Goal: Task Accomplishment & Management: Use online tool/utility

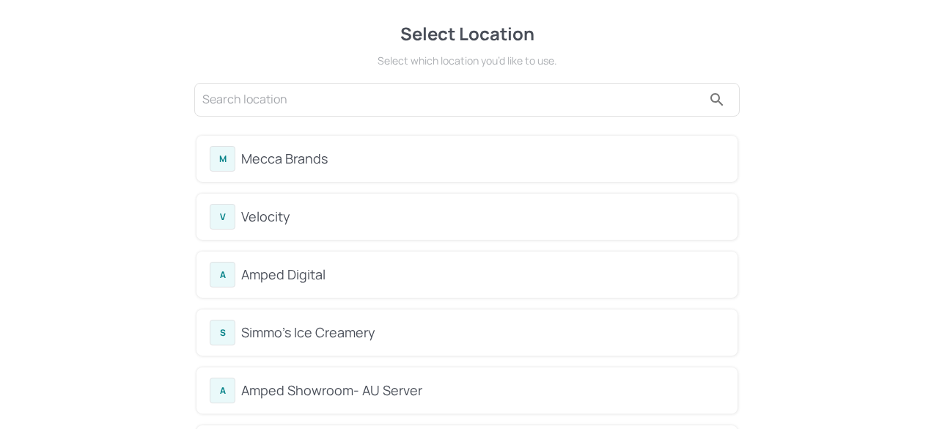
click at [315, 162] on div "Mecca Brands" at bounding box center [482, 159] width 483 height 20
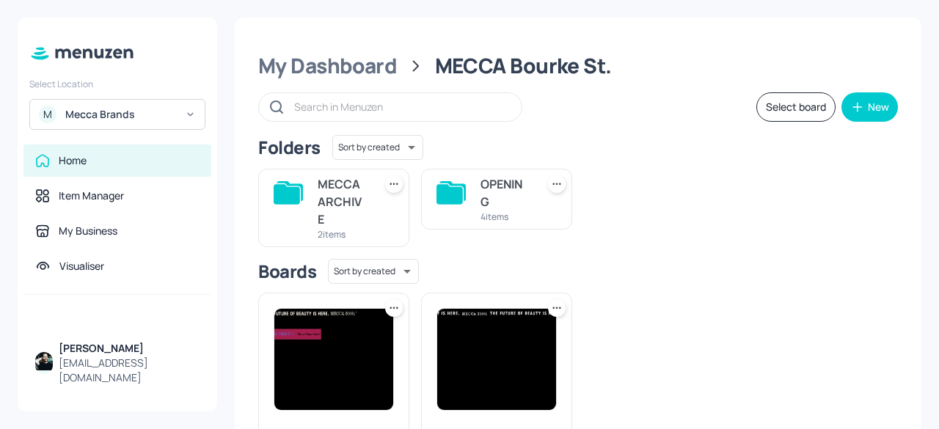
click at [161, 117] on div "Mecca Brands" at bounding box center [120, 114] width 111 height 15
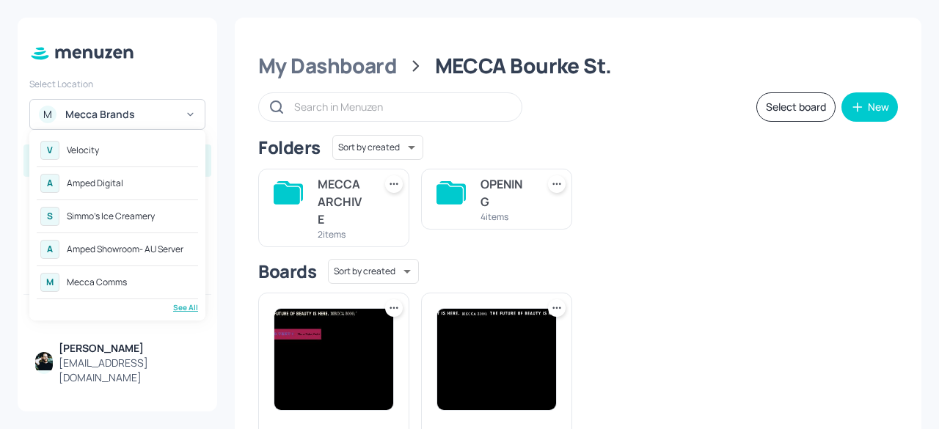
click at [124, 219] on div "Simmo's Ice Creamery" at bounding box center [111, 216] width 88 height 9
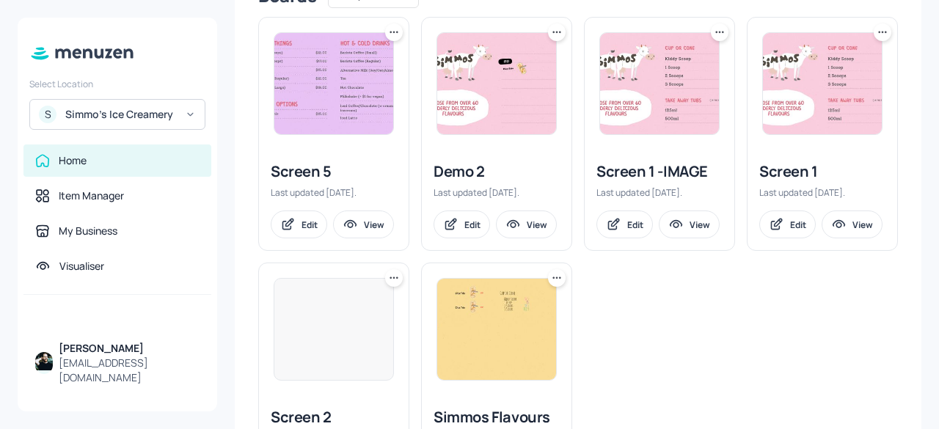
scroll to position [404, 0]
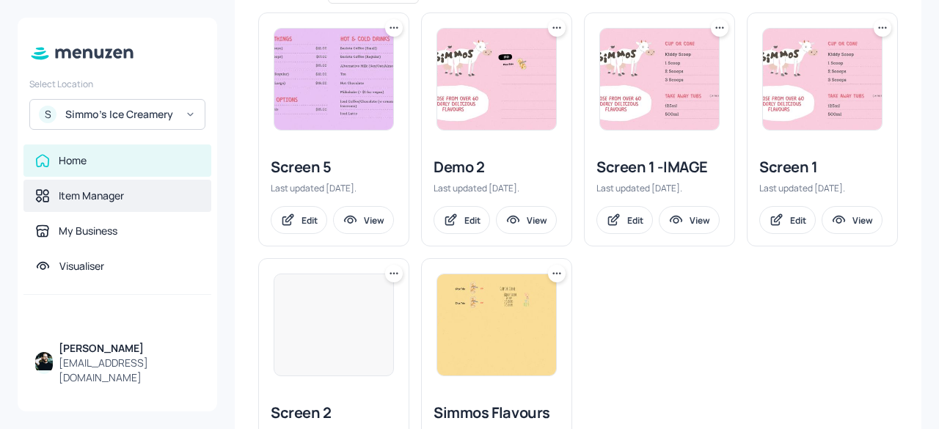
click at [117, 202] on div "Item Manager" at bounding box center [91, 196] width 65 height 15
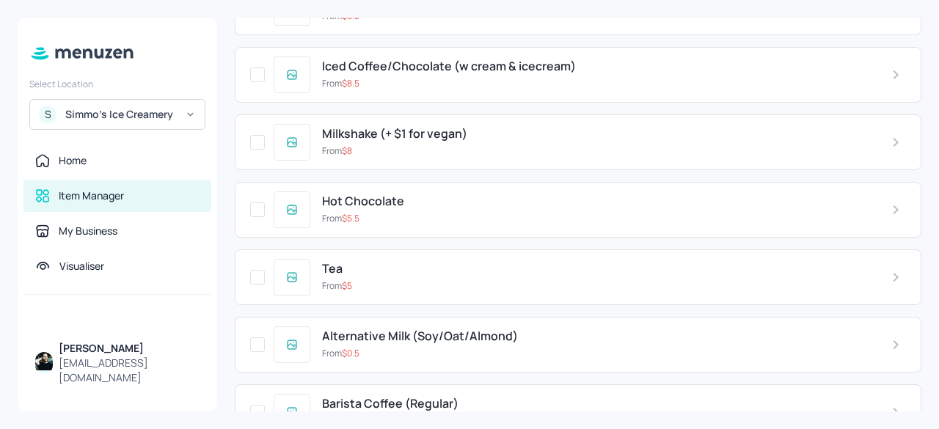
scroll to position [297, 0]
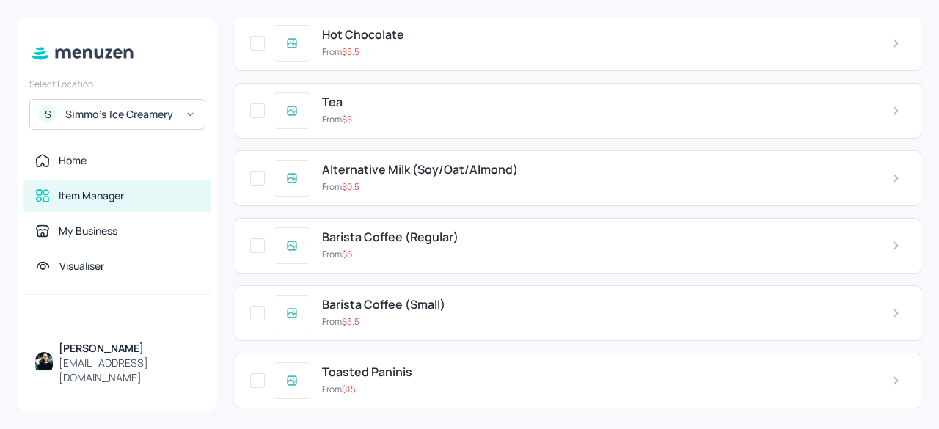
click at [362, 235] on span "Barista Coffee (Regular)" at bounding box center [390, 237] width 136 height 14
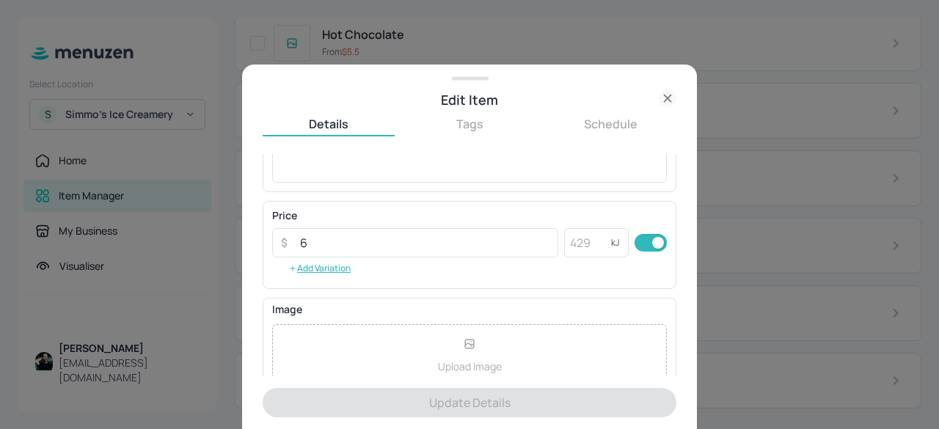
scroll to position [321, 0]
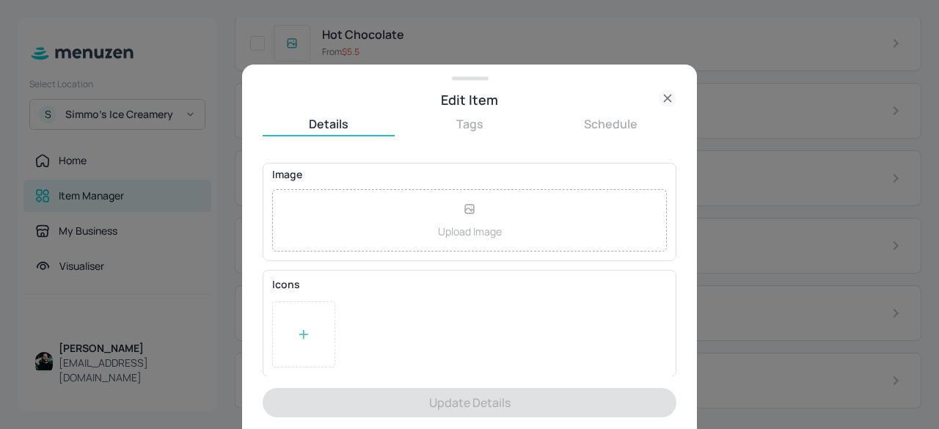
click at [665, 98] on icon at bounding box center [668, 98] width 18 height 18
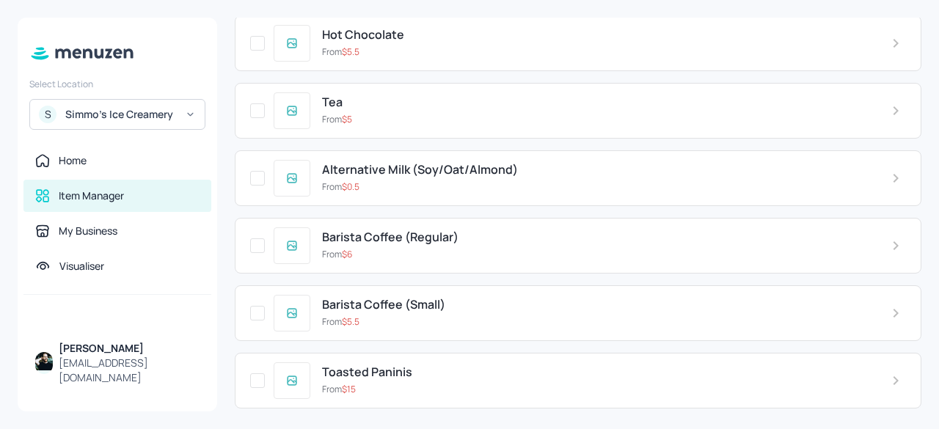
click at [175, 112] on div "Simmo's Ice Creamery" at bounding box center [120, 114] width 111 height 15
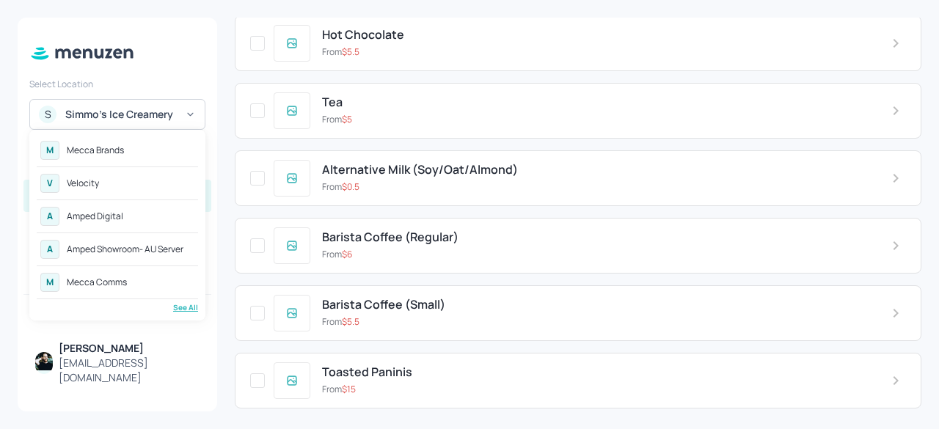
click at [113, 217] on div "Amped Digital" at bounding box center [95, 216] width 56 height 9
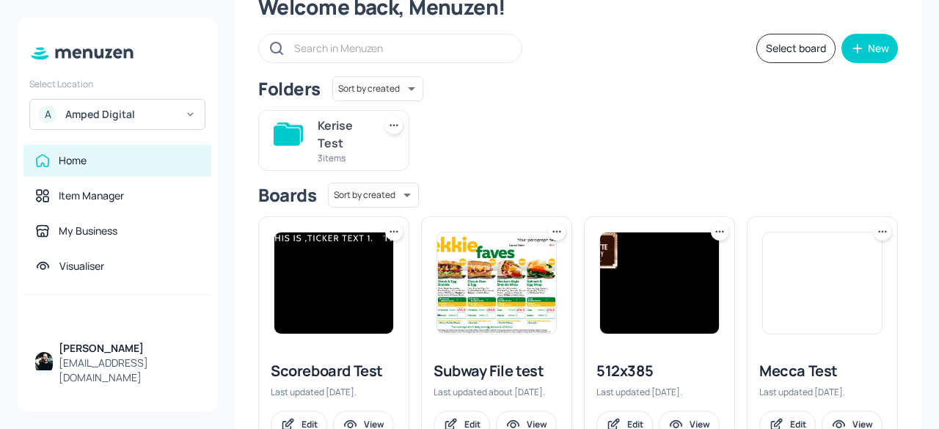
scroll to position [39, 0]
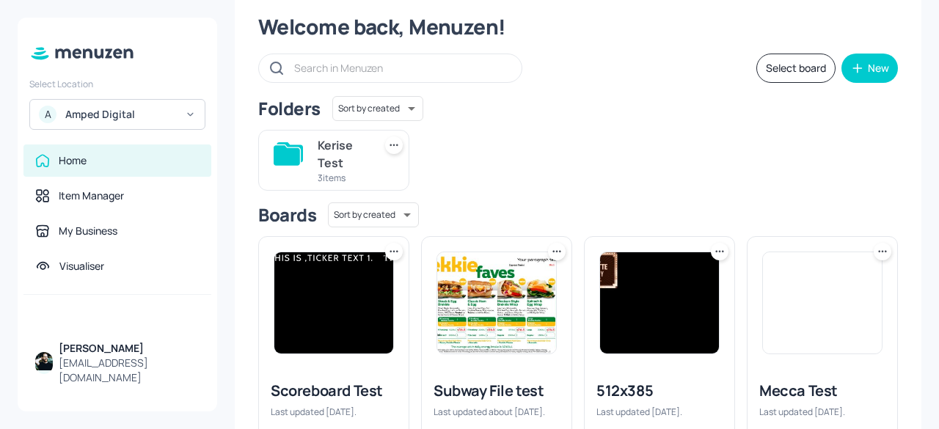
click at [89, 370] on div "[EMAIL_ADDRESS][DOMAIN_NAME]" at bounding box center [129, 370] width 141 height 29
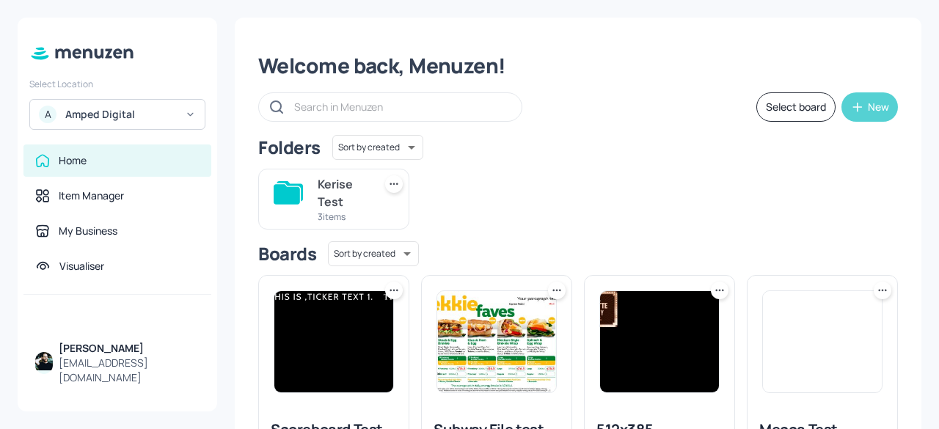
click at [868, 110] on div "New" at bounding box center [878, 107] width 21 height 10
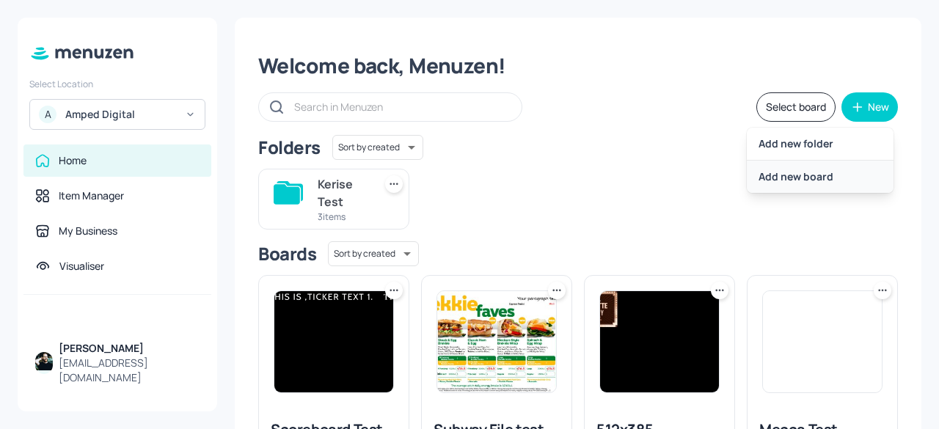
click at [806, 180] on div "Add new board" at bounding box center [820, 177] width 147 height 32
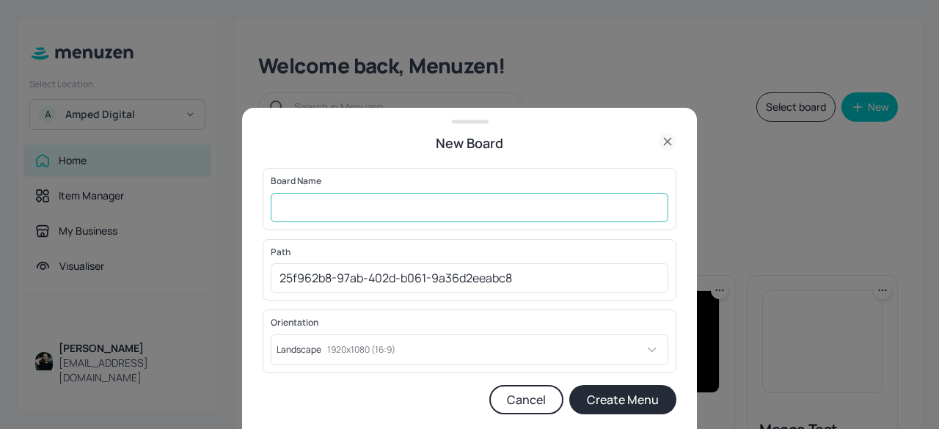
click at [609, 219] on input "text" at bounding box center [470, 207] width 398 height 29
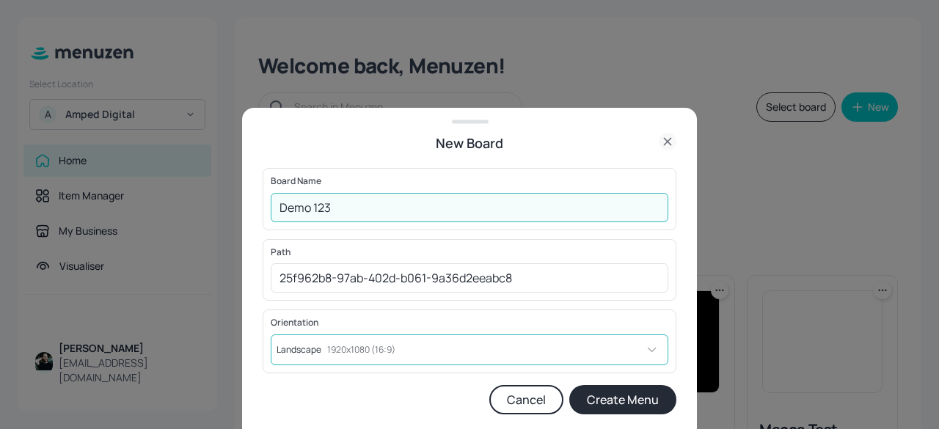
type input "Demo 123"
click at [544, 349] on body "Select Location A Amped Digital Home Item Manager My Business Visualiser Matt S…" at bounding box center [469, 214] width 939 height 429
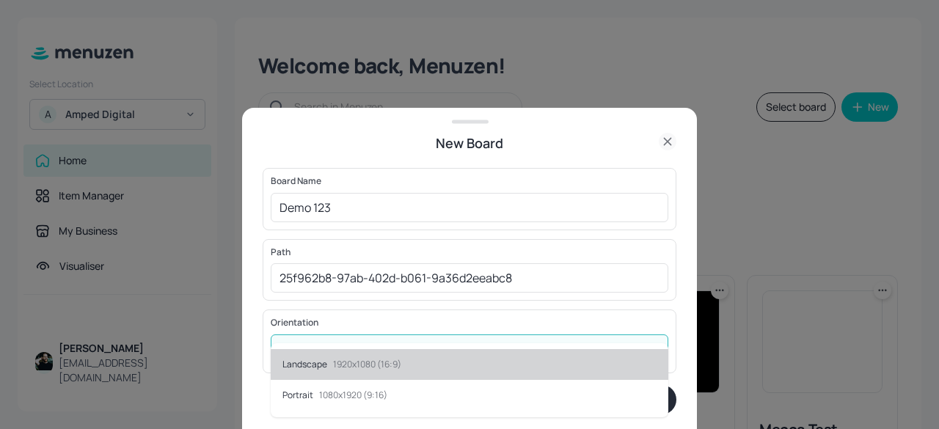
click at [544, 349] on li "Landscape 1920x1080 (16:9)" at bounding box center [470, 364] width 398 height 31
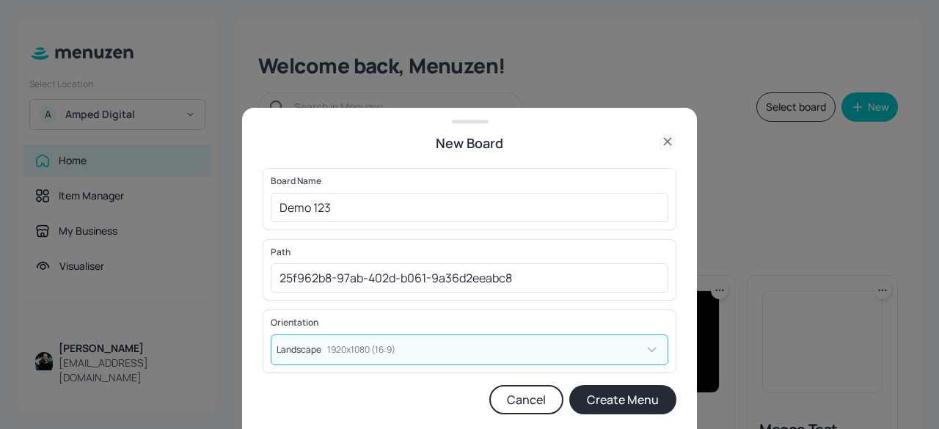
click at [615, 398] on button "Create Menu" at bounding box center [622, 399] width 107 height 29
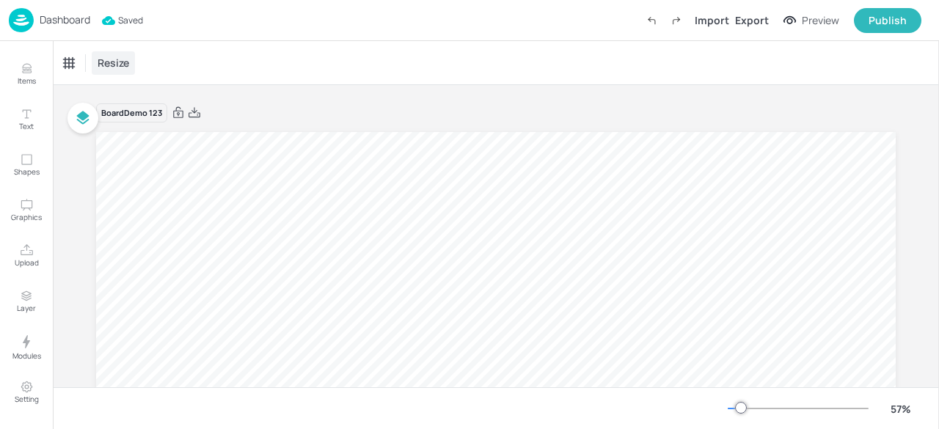
click at [111, 59] on span "Resize" at bounding box center [113, 62] width 37 height 15
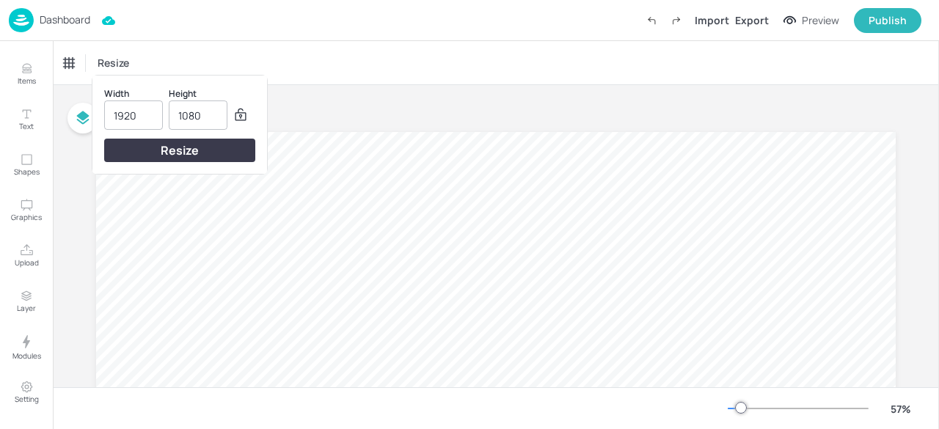
click at [301, 56] on div at bounding box center [469, 214] width 939 height 429
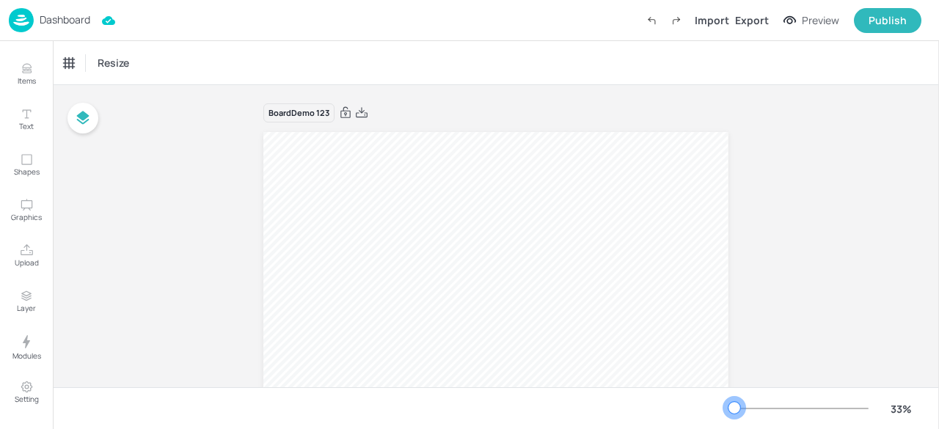
click at [734, 408] on div at bounding box center [734, 408] width 12 height 12
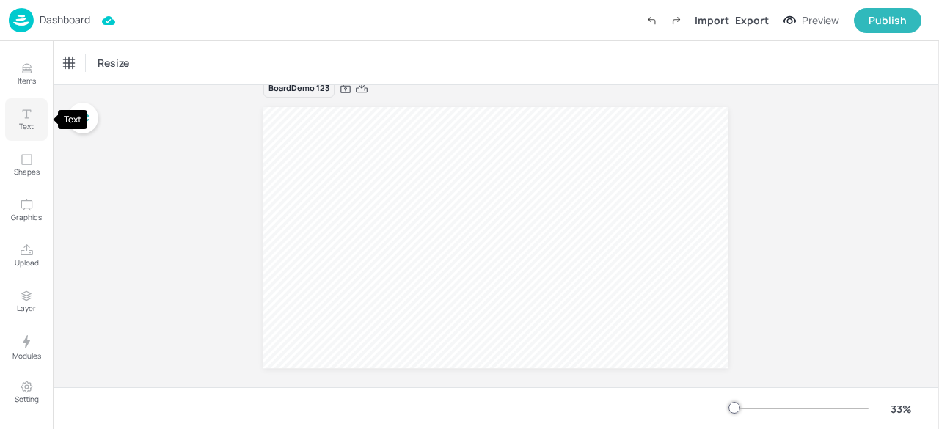
click at [37, 123] on button "Text" at bounding box center [26, 119] width 43 height 43
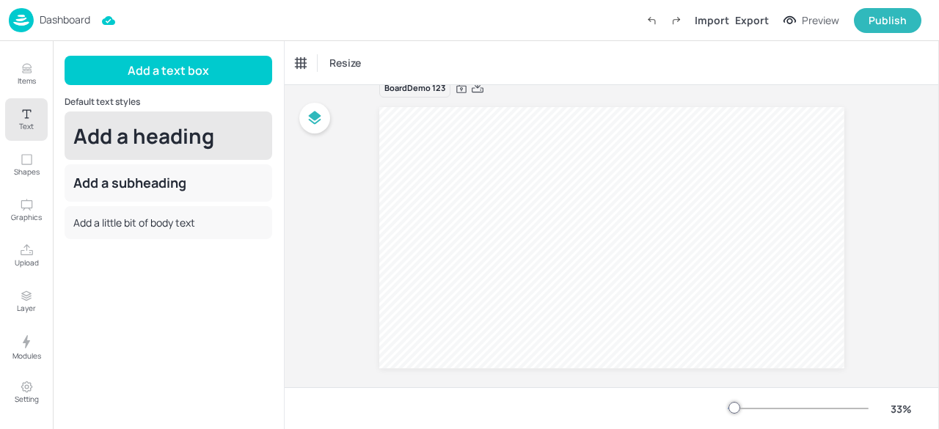
click at [160, 158] on div "Add a heading" at bounding box center [169, 135] width 208 height 48
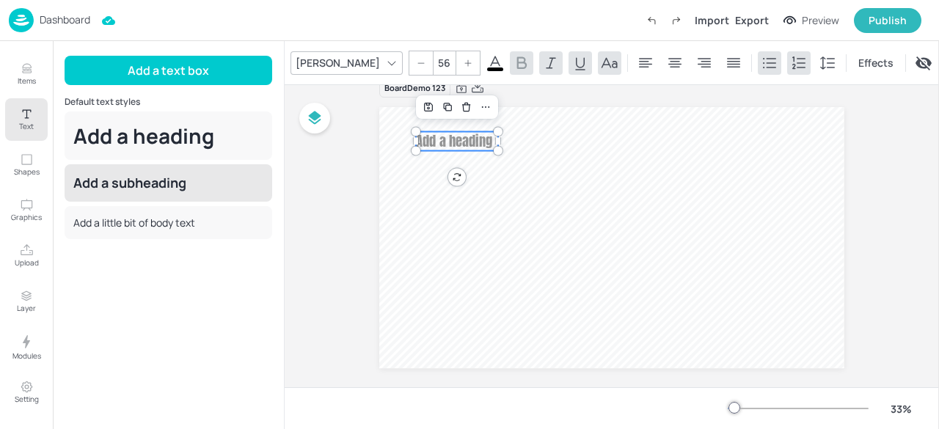
click at [175, 196] on div "Add a subheading" at bounding box center [169, 182] width 208 height 37
type input "--"
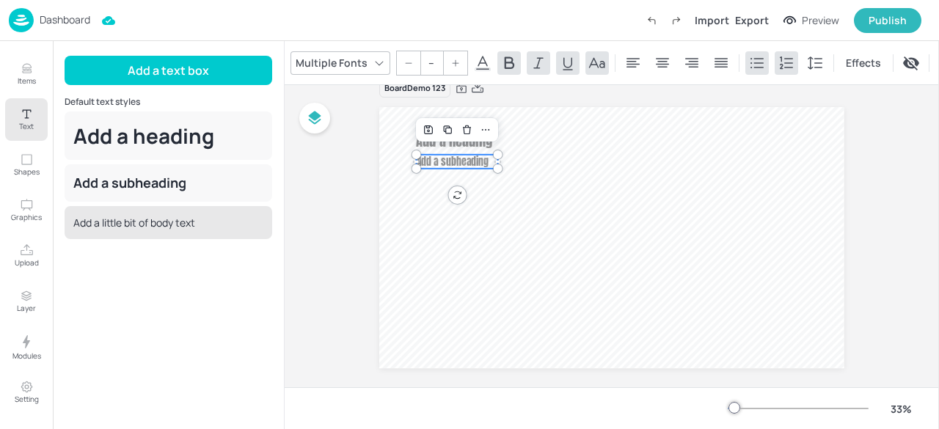
click at [178, 208] on div "Add a little bit of body text" at bounding box center [169, 222] width 208 height 33
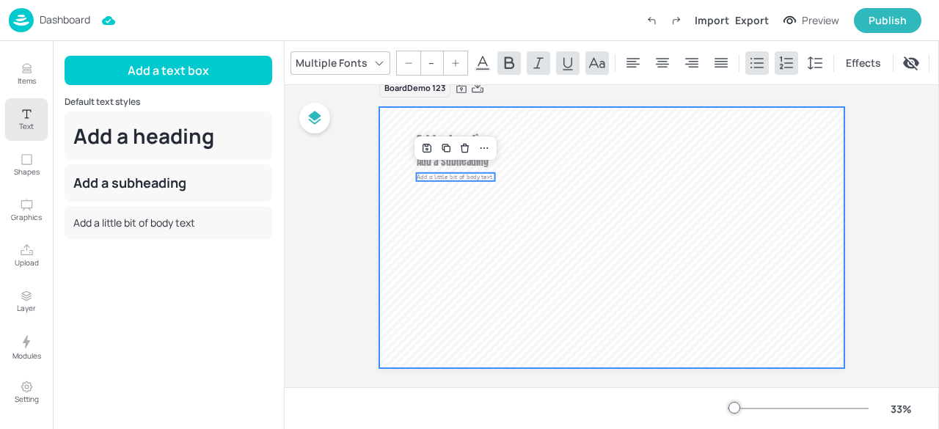
click at [414, 257] on div at bounding box center [611, 237] width 465 height 261
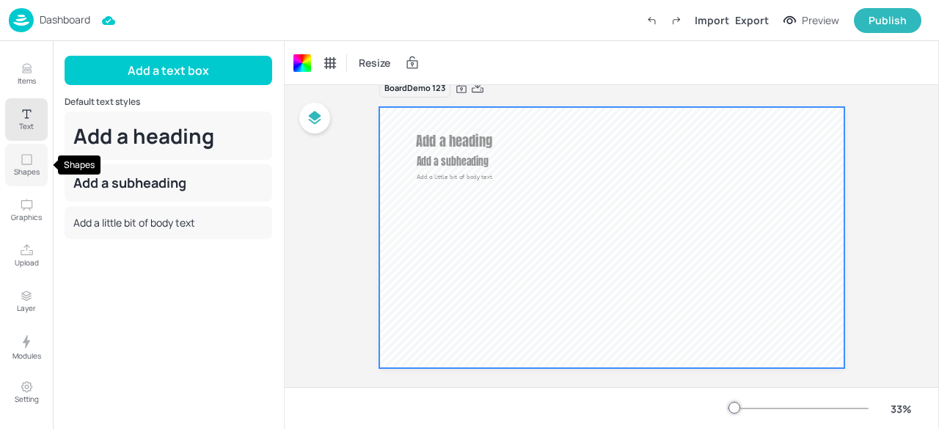
click at [26, 165] on icon "Shapes" at bounding box center [27, 160] width 14 height 14
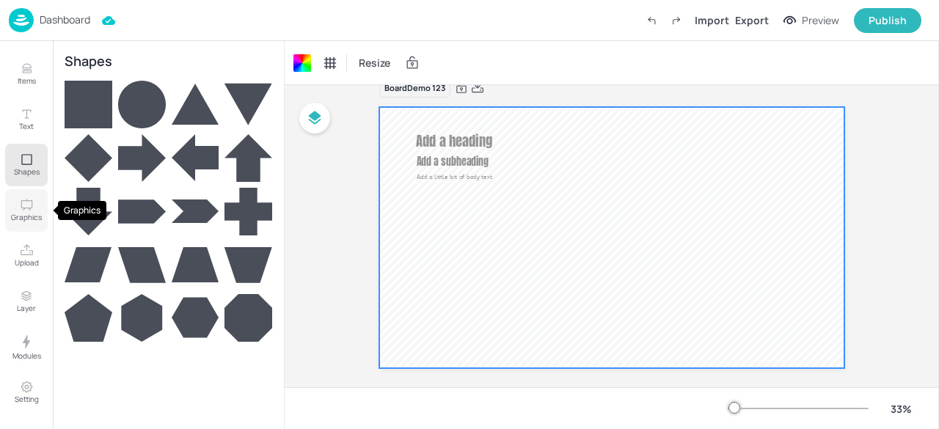
click at [27, 205] on icon "Graphics" at bounding box center [27, 205] width 14 height 14
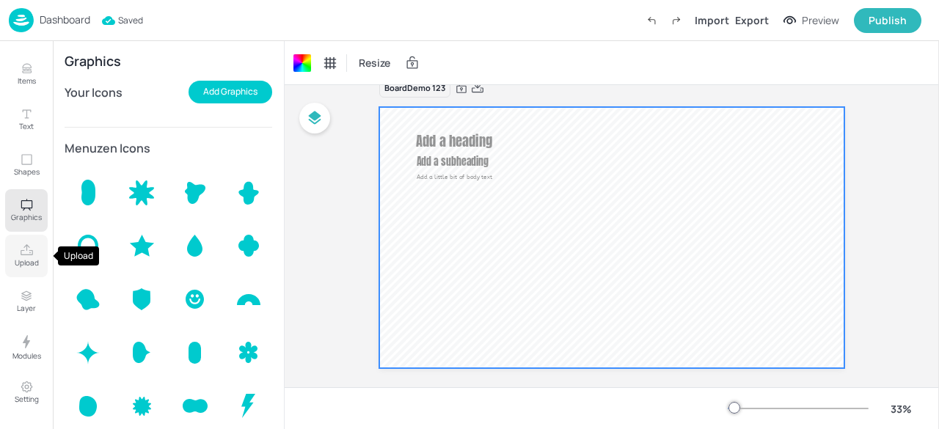
click at [29, 248] on icon "Upload" at bounding box center [27, 251] width 14 height 14
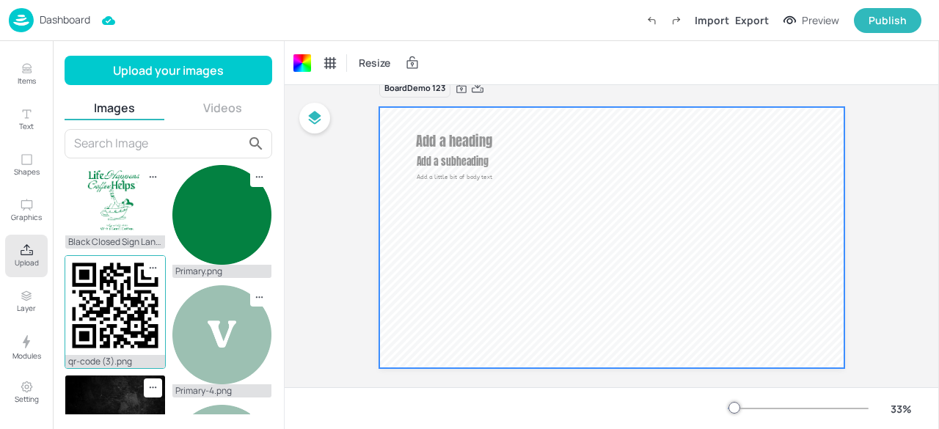
click at [112, 301] on img at bounding box center [115, 306] width 100 height 100
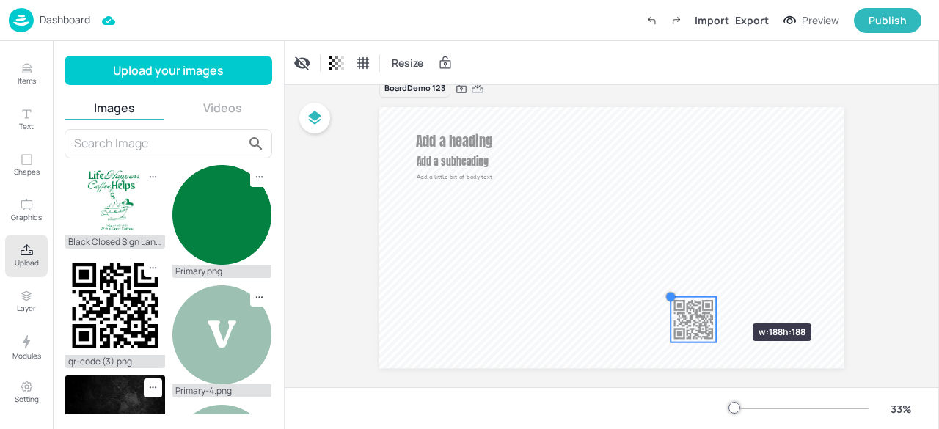
drag, startPoint x: 505, startPoint y: 133, endPoint x: 709, endPoint y: 297, distance: 261.4
click at [709, 297] on div "Add a heading Add a subheading Add a little bit of body text" at bounding box center [611, 237] width 465 height 261
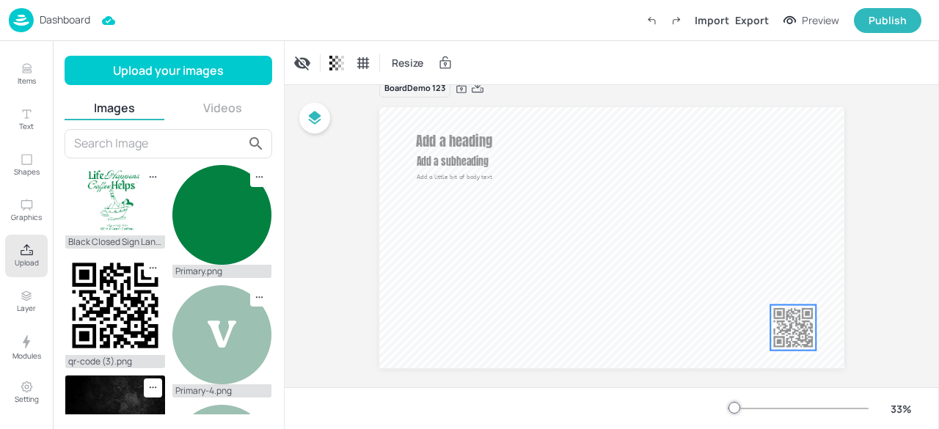
drag, startPoint x: 705, startPoint y: 309, endPoint x: 807, endPoint y: 317, distance: 102.3
click at [807, 317] on div at bounding box center [792, 327] width 45 height 45
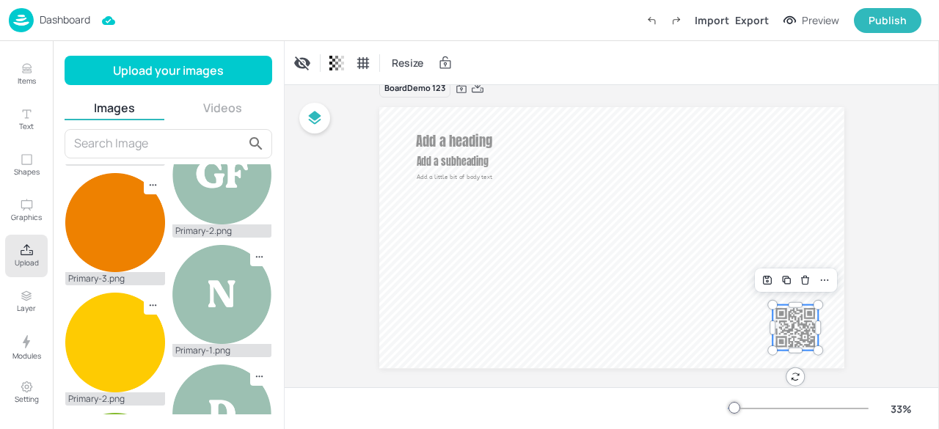
scroll to position [497, 0]
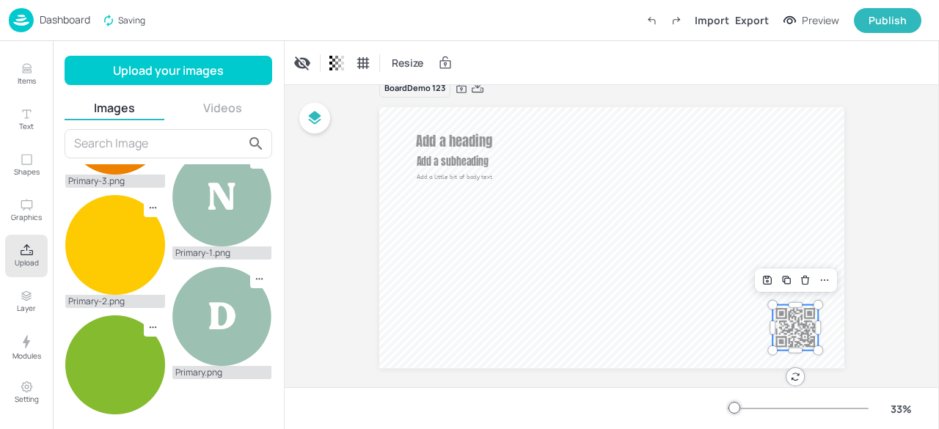
click at [225, 106] on button "Videos" at bounding box center [223, 108] width 100 height 16
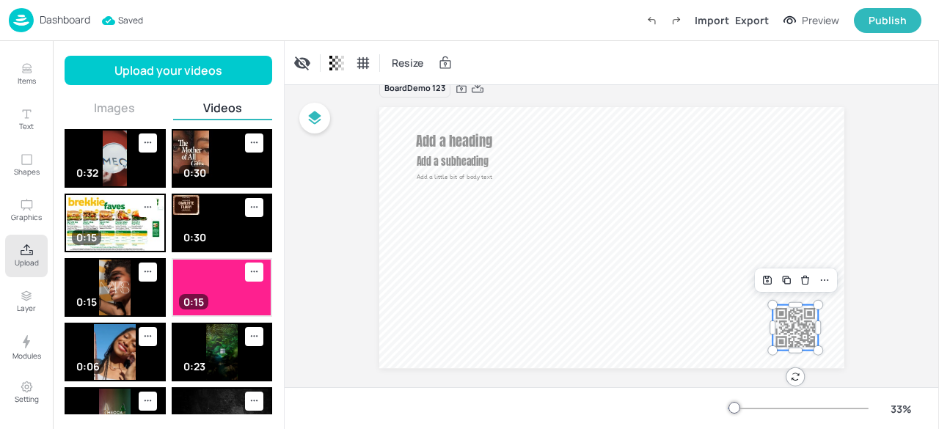
click at [229, 280] on img at bounding box center [222, 288] width 98 height 56
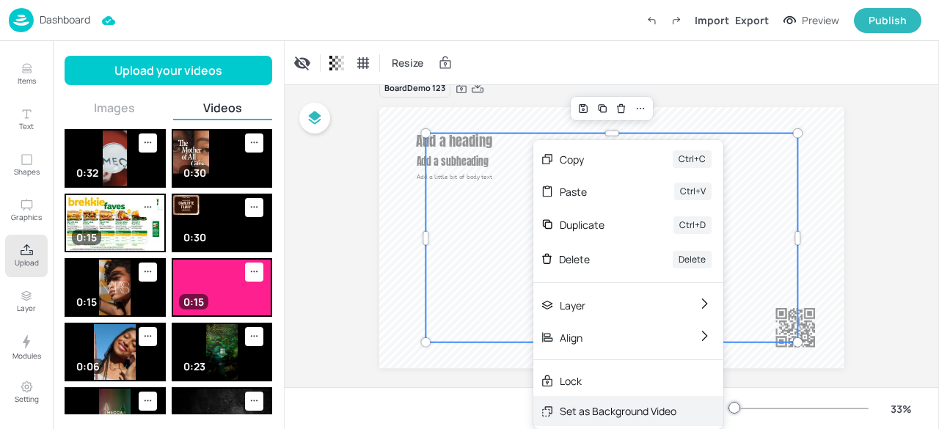
click at [594, 410] on div "Set as Background Video" at bounding box center [618, 410] width 117 height 15
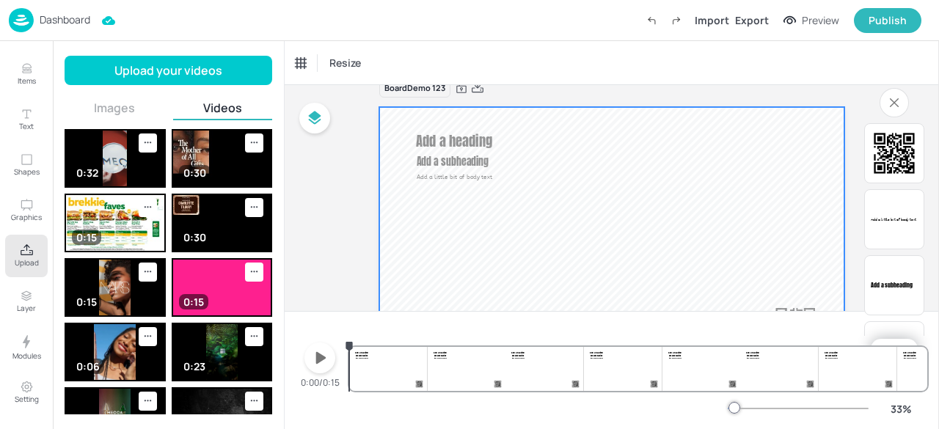
click at [559, 160] on video at bounding box center [611, 237] width 465 height 261
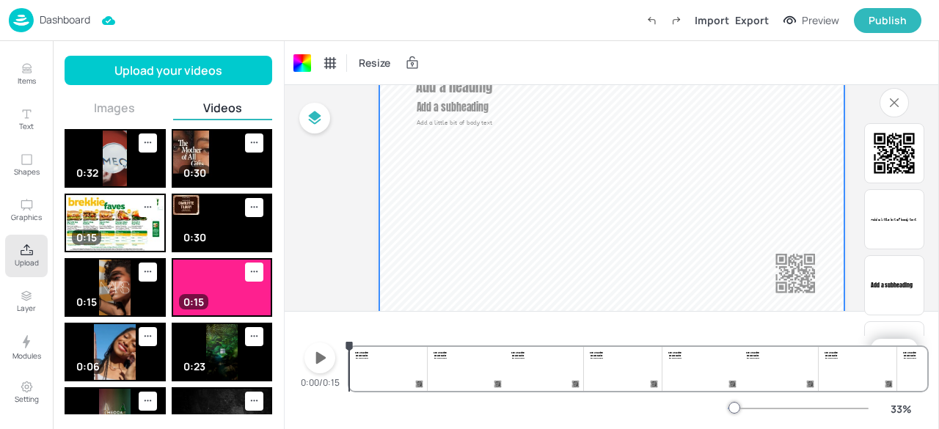
scroll to position [78, 0]
click at [33, 84] on p "Items" at bounding box center [27, 81] width 18 height 10
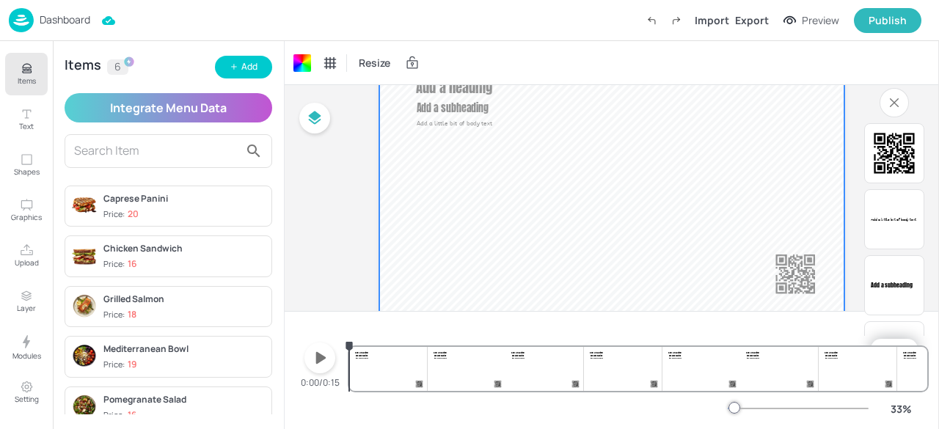
click at [125, 194] on div "Caprese Panini" at bounding box center [184, 198] width 162 height 13
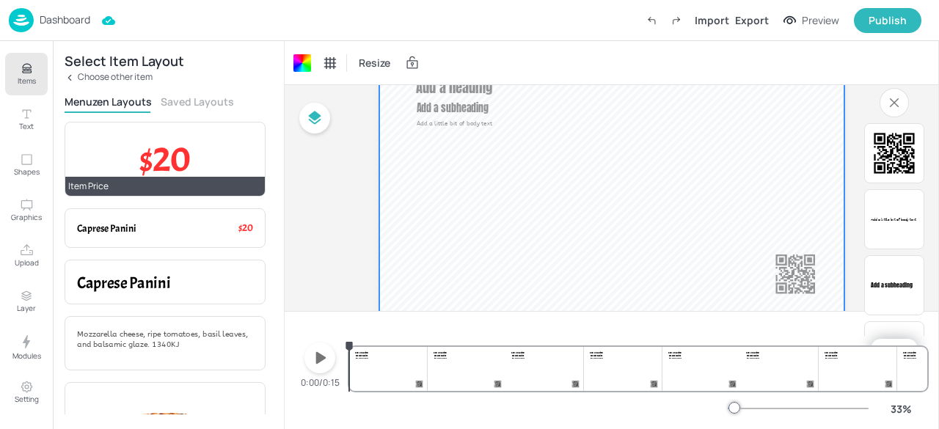
click at [166, 158] on span "$20" at bounding box center [165, 158] width 52 height 45
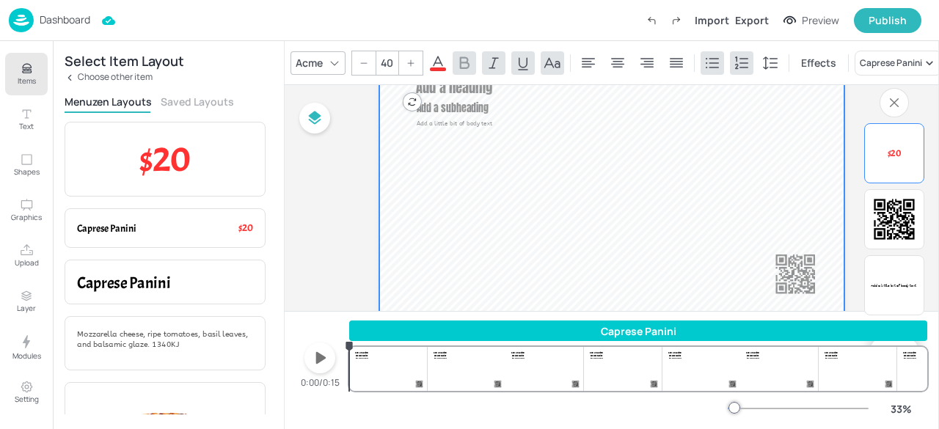
scroll to position [11, 0]
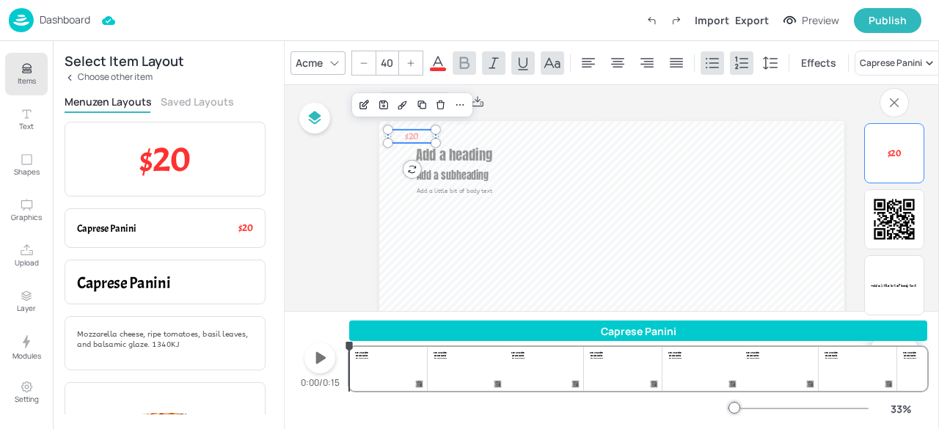
click at [439, 62] on icon at bounding box center [438, 63] width 18 height 18
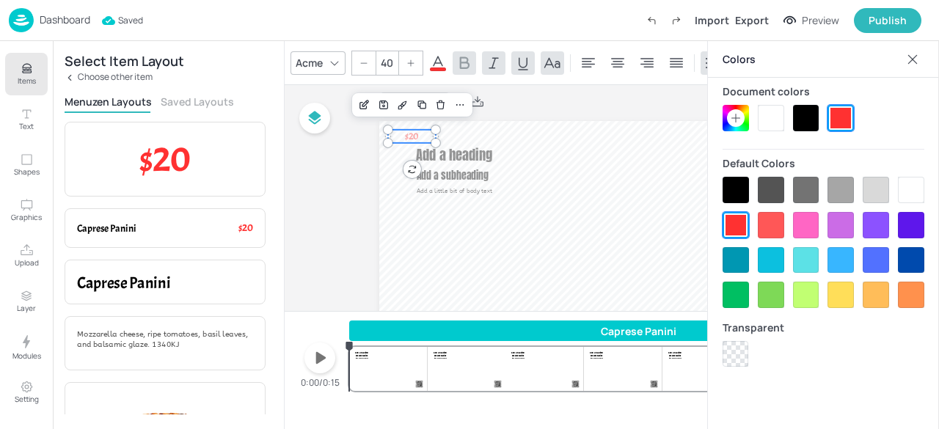
click at [921, 186] on div at bounding box center [911, 190] width 26 height 26
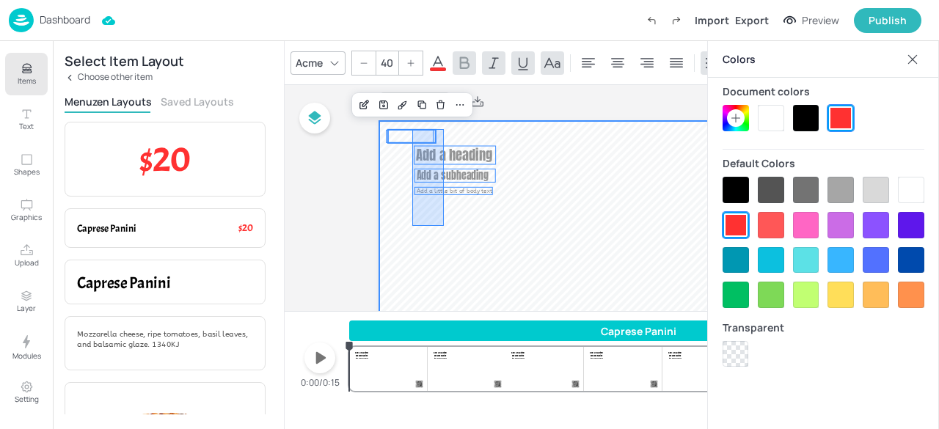
drag, startPoint x: 412, startPoint y: 129, endPoint x: 444, endPoint y: 226, distance: 101.8
click at [444, 226] on video at bounding box center [611, 251] width 465 height 261
type input "--"
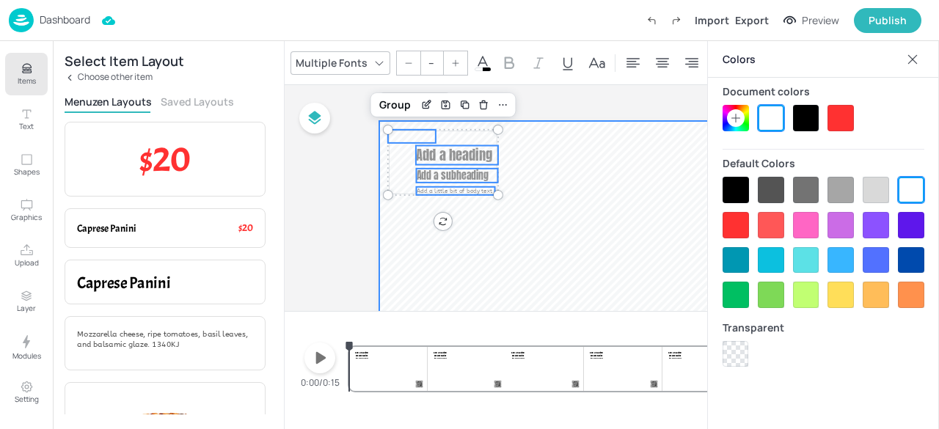
click at [401, 223] on video at bounding box center [611, 251] width 465 height 261
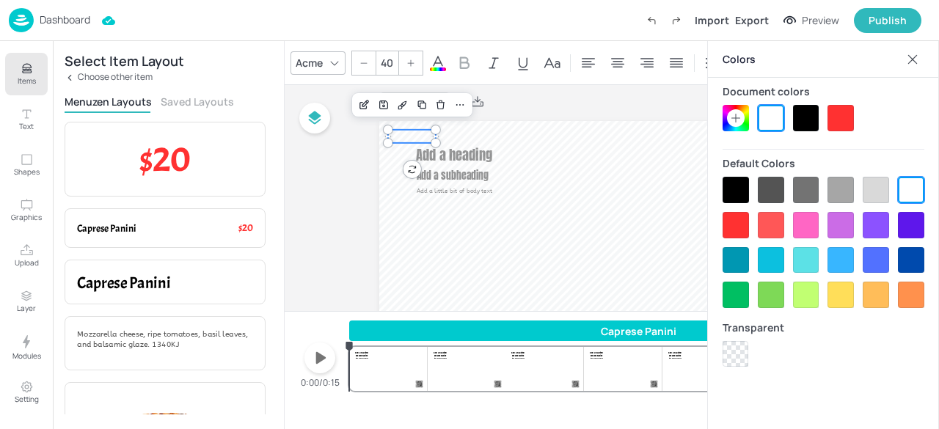
click at [397, 139] on p "$20" at bounding box center [412, 136] width 48 height 13
drag, startPoint x: 398, startPoint y: 136, endPoint x: 535, endPoint y: 238, distance: 171.9
click at [535, 238] on p "$20" at bounding box center [550, 239] width 48 height 13
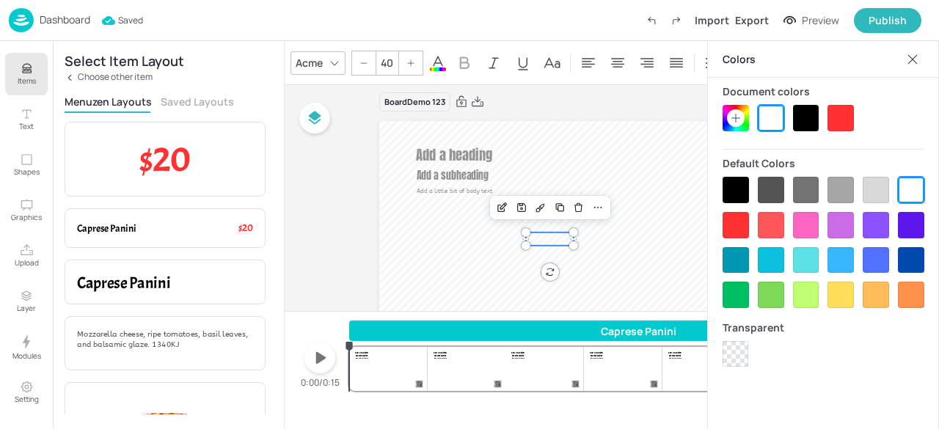
click at [191, 106] on button "Saved Layouts" at bounding box center [197, 102] width 73 height 14
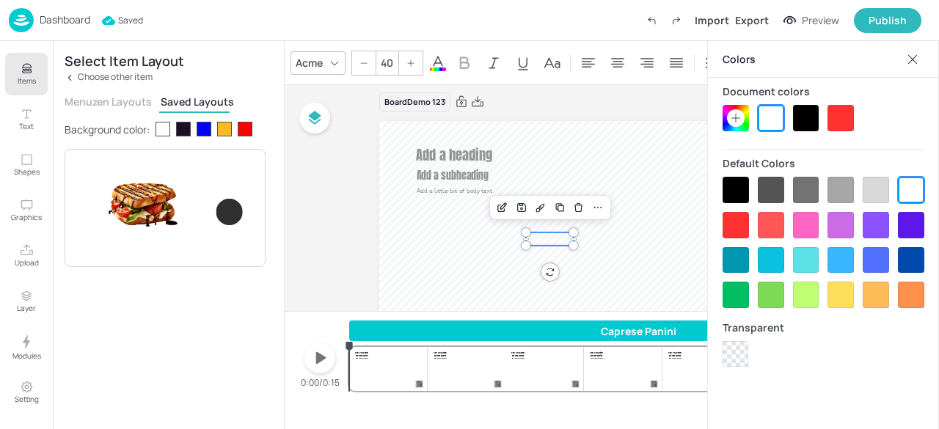
click at [111, 103] on button "Menuzen Layouts" at bounding box center [108, 102] width 87 height 14
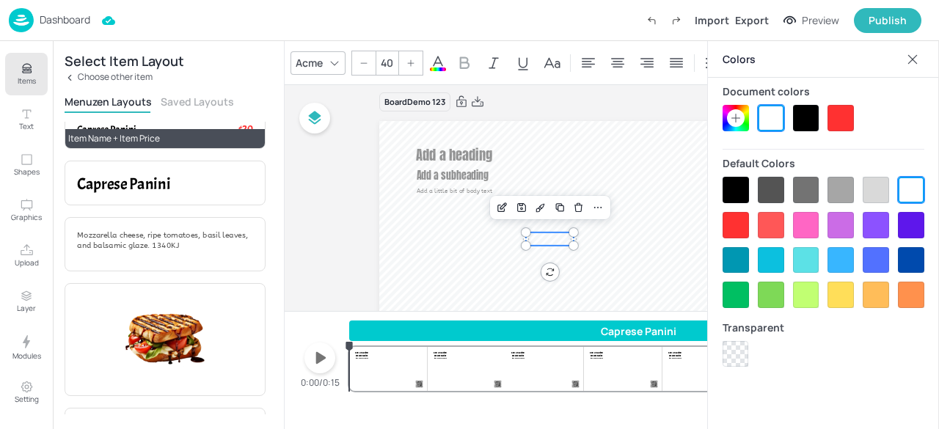
scroll to position [206, 0]
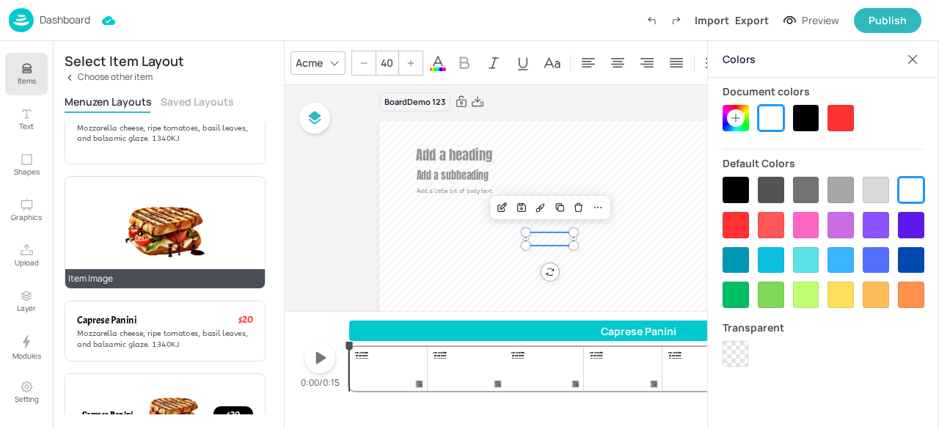
click at [183, 249] on img at bounding box center [165, 233] width 89 height 88
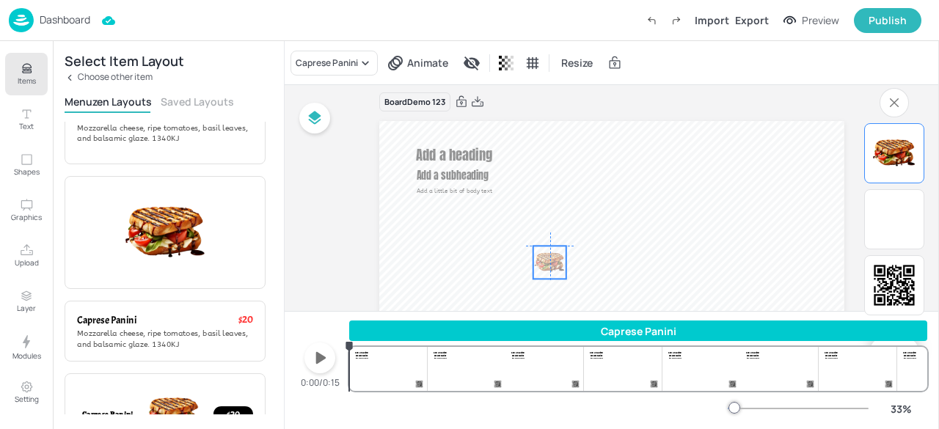
drag, startPoint x: 453, startPoint y: 141, endPoint x: 544, endPoint y: 267, distance: 155.5
click at [544, 267] on img at bounding box center [549, 262] width 33 height 33
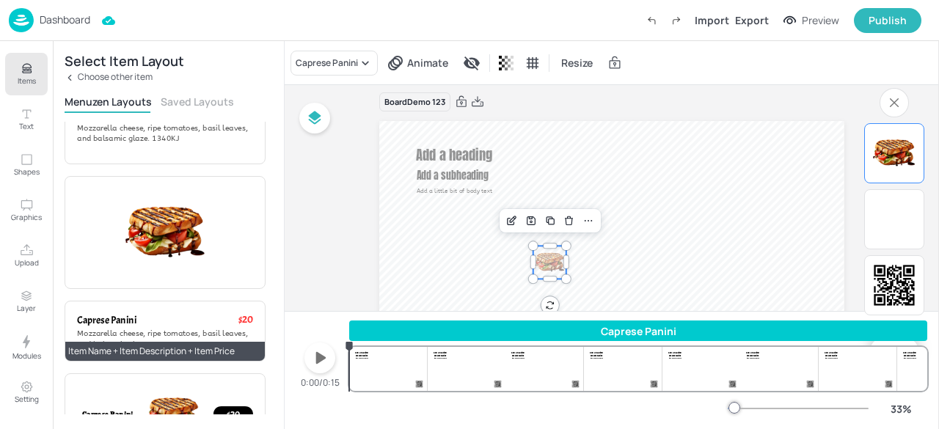
click at [208, 332] on span "Mozzarella cheese, ripe tomatoes, basil leaves, and balsamic glaze. 1340KJ" at bounding box center [162, 339] width 171 height 20
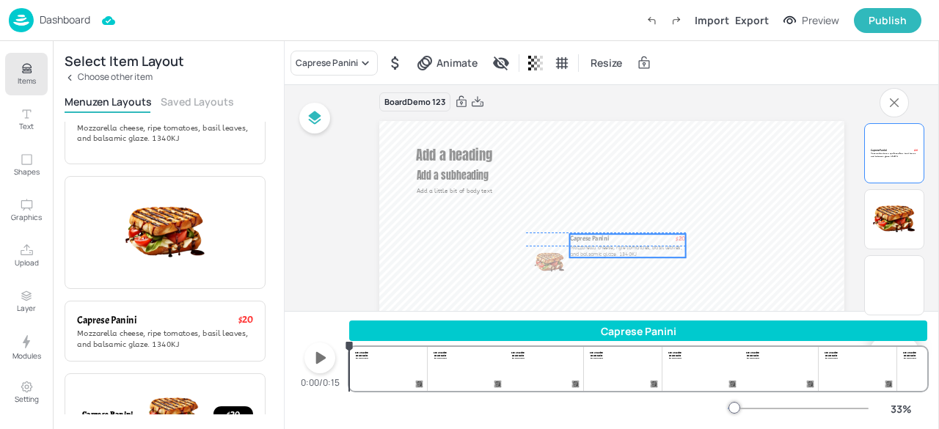
drag, startPoint x: 502, startPoint y: 170, endPoint x: 658, endPoint y: 249, distance: 175.2
click at [658, 249] on span "Mozzarella cheese, ripe tomatoes, basil leaves, and balsamic glaze. 1340KJ" at bounding box center [626, 250] width 112 height 13
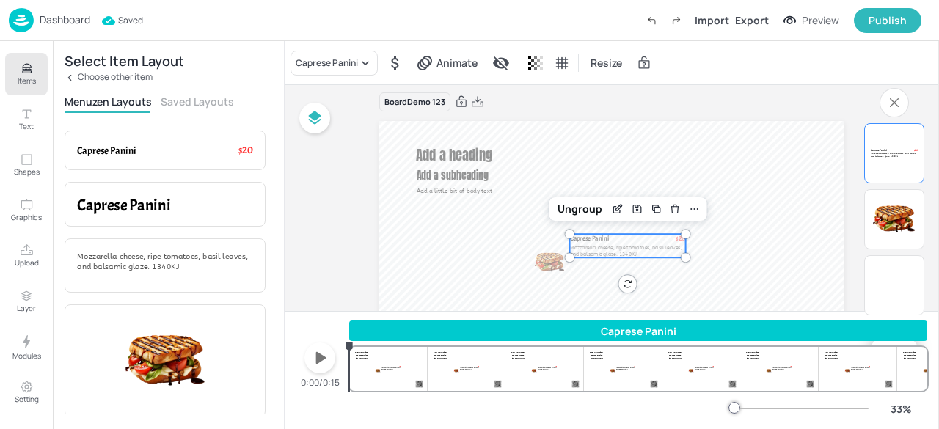
scroll to position [0, 0]
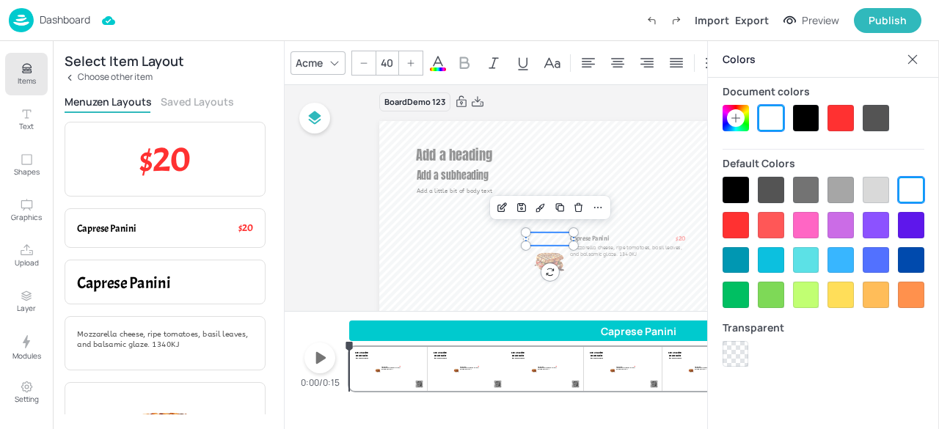
click at [527, 234] on div "Add a heading Add a subheading Add a little bit of body text $20 Caprese Panini…" at bounding box center [611, 251] width 465 height 261
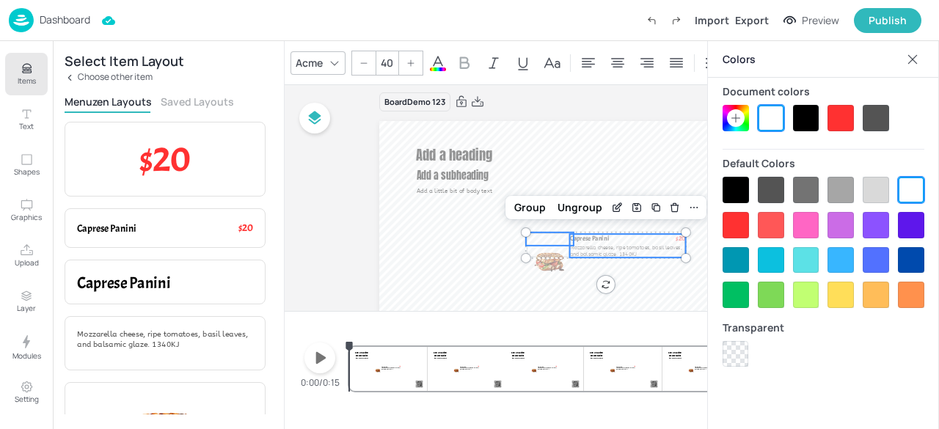
click at [599, 246] on span "Mozzarella cheese, ripe tomatoes, basil leaves, and balsamic glaze. 1340KJ" at bounding box center [626, 250] width 112 height 13
click at [541, 266] on img at bounding box center [549, 262] width 33 height 33
click at [527, 212] on div "Group" at bounding box center [529, 207] width 43 height 19
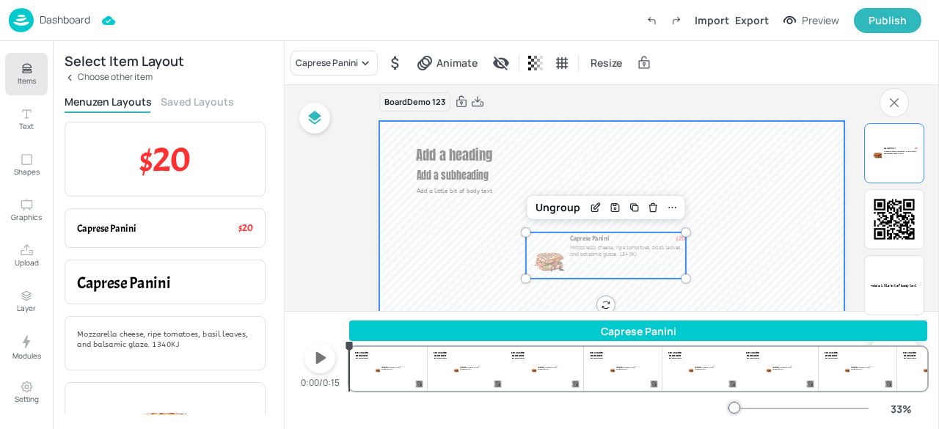
click at [486, 277] on video at bounding box center [611, 251] width 465 height 261
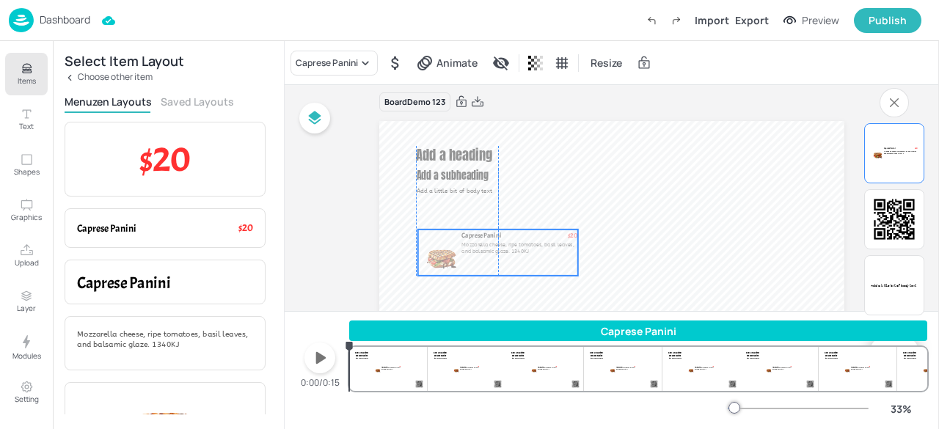
drag, startPoint x: 581, startPoint y: 252, endPoint x: 473, endPoint y: 249, distance: 107.9
click at [473, 249] on span "Mozzarella cheese, ripe tomatoes, basil leaves, and balsamic glaze. 1340KJ" at bounding box center [518, 247] width 112 height 13
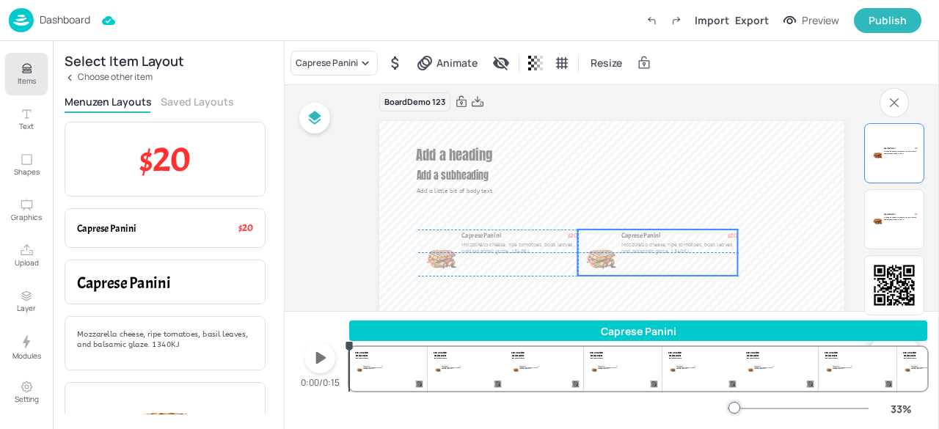
drag, startPoint x: 519, startPoint y: 258, endPoint x: 678, endPoint y: 256, distance: 158.4
click at [678, 256] on div "$20 Caprese Panini Mozzarella cheese, ripe tomatoes, basil leaves, and balsamic…" at bounding box center [658, 253] width 160 height 46
click at [365, 64] on icon at bounding box center [365, 63] width 7 height 4
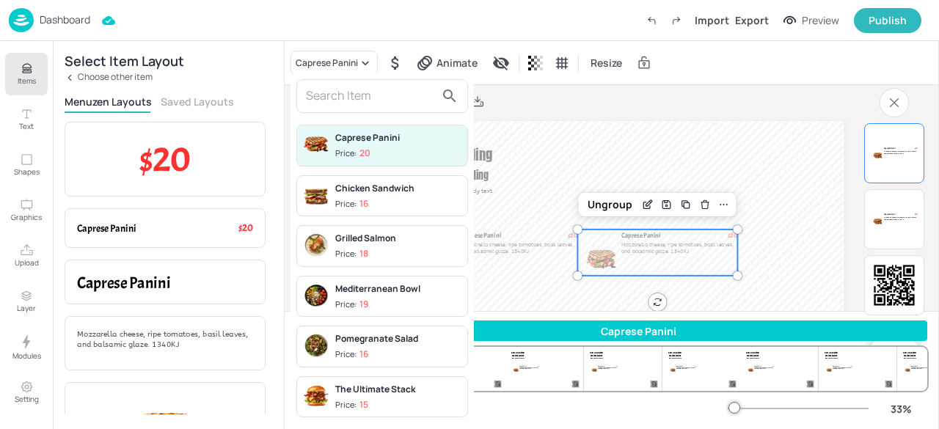
click at [374, 195] on div "Chicken Sandwich Price: 16" at bounding box center [398, 196] width 126 height 29
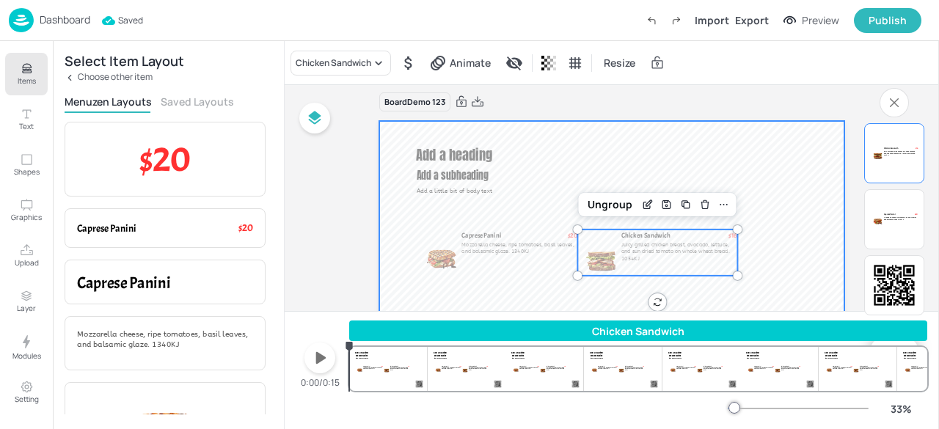
click at [574, 143] on video at bounding box center [611, 251] width 465 height 261
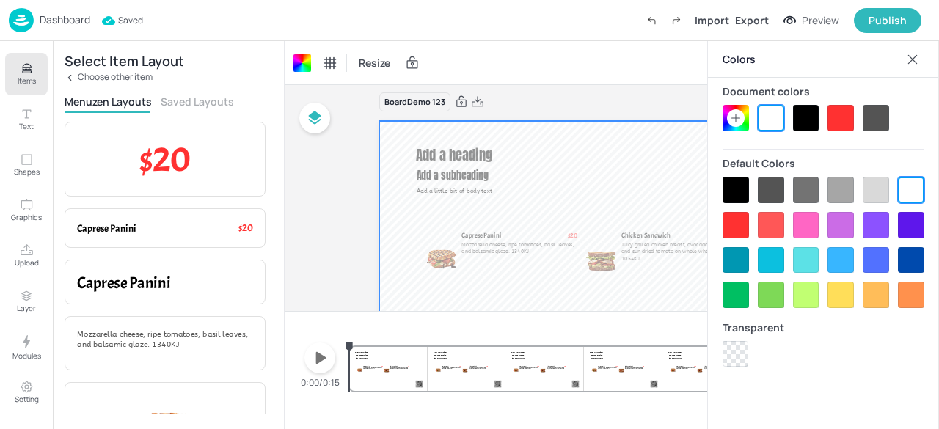
click at [648, 179] on video at bounding box center [611, 251] width 465 height 261
click at [914, 60] on icon at bounding box center [913, 59] width 10 height 10
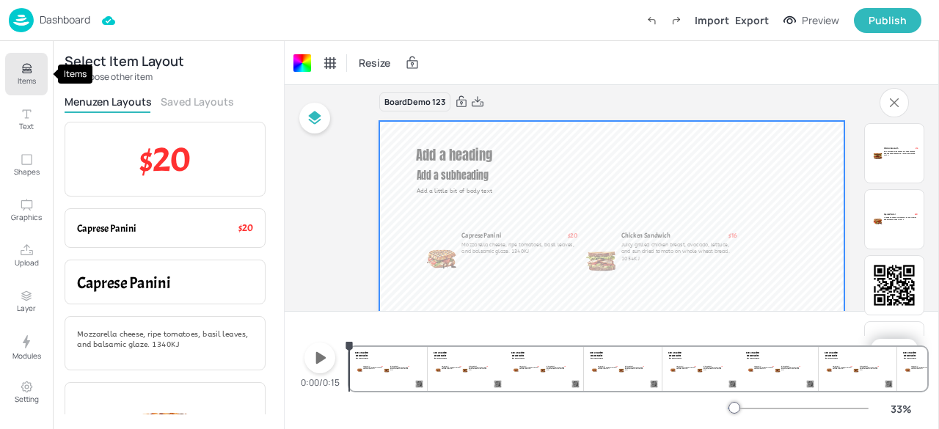
click at [27, 81] on p "Items" at bounding box center [27, 81] width 18 height 10
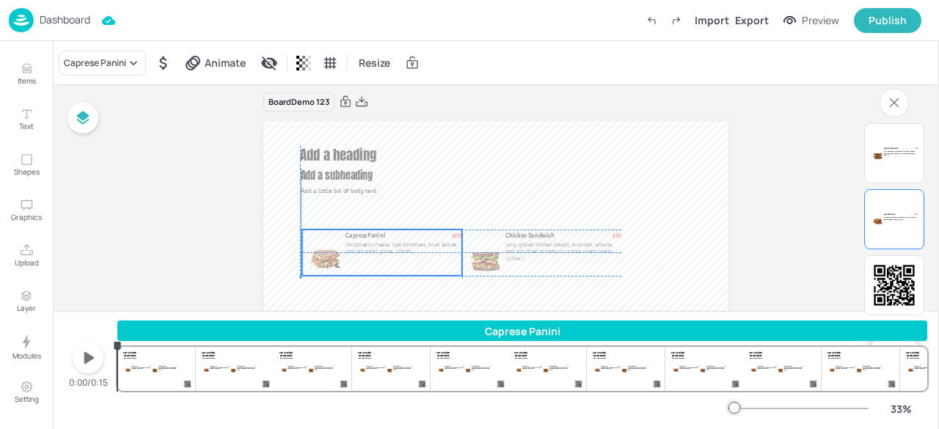
click at [435, 250] on p "Mozzarella cheese, ripe tomatoes, basil leaves, and balsamic glaze. 1340KJ" at bounding box center [404, 248] width 116 height 14
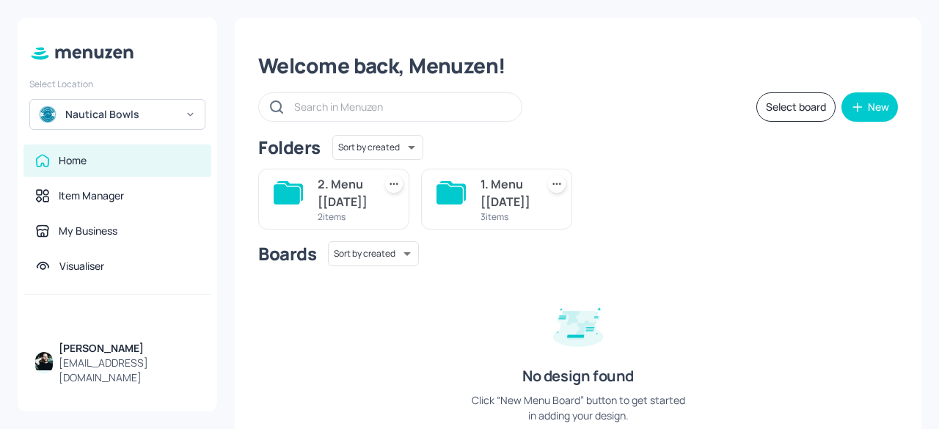
click at [143, 373] on div "matt@ampeddigital.com.au" at bounding box center [129, 370] width 141 height 29
click at [96, 231] on div "My Business" at bounding box center [88, 231] width 59 height 15
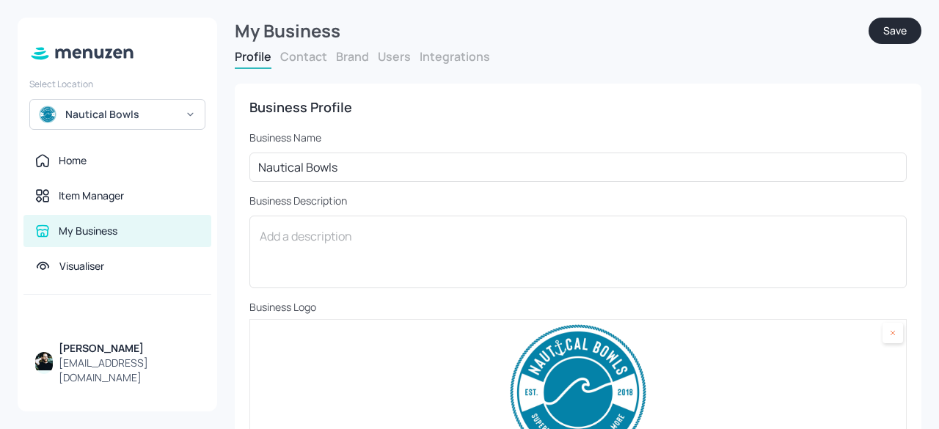
click at [442, 57] on button "Integrations" at bounding box center [455, 56] width 70 height 16
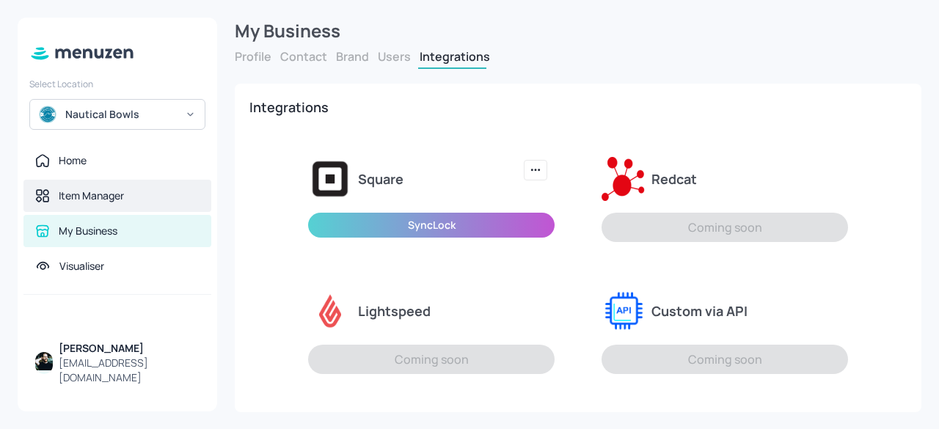
click at [95, 200] on div "Item Manager" at bounding box center [91, 196] width 65 height 15
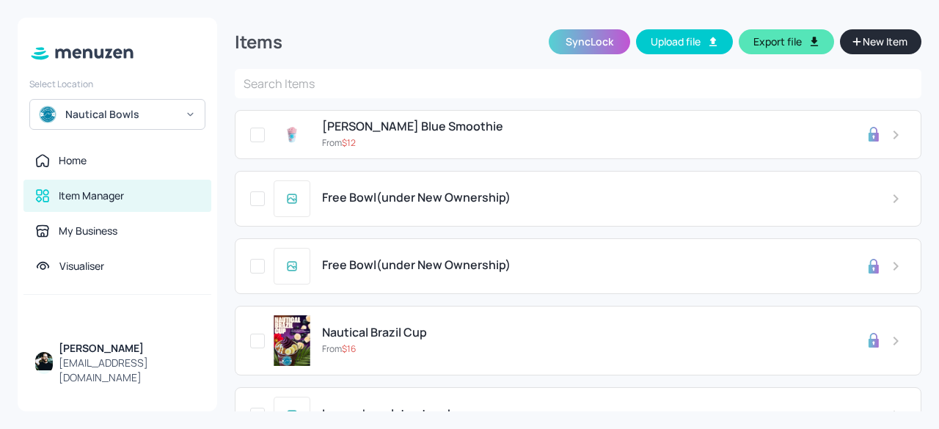
click at [423, 125] on span "[PERSON_NAME] Blue Smoothie" at bounding box center [412, 127] width 181 height 14
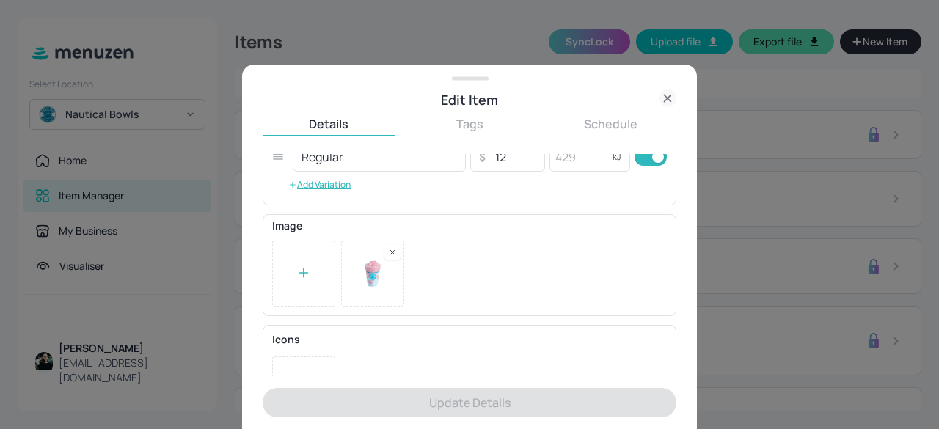
scroll to position [339, 0]
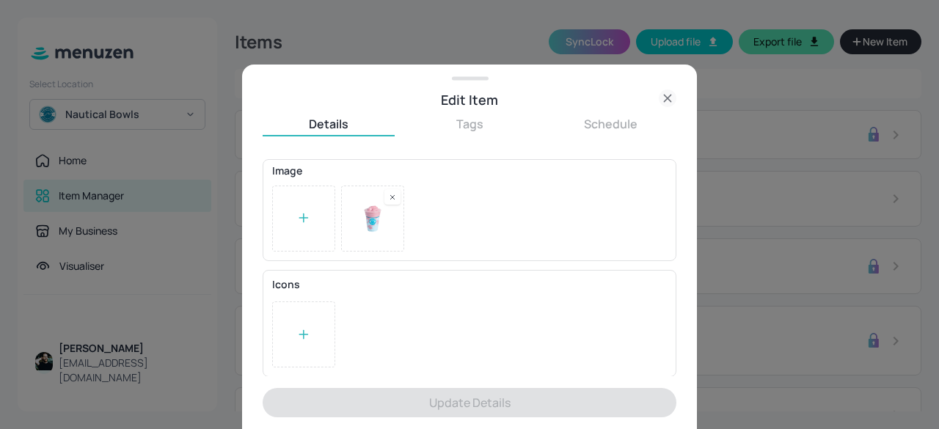
click at [666, 99] on icon at bounding box center [667, 98] width 7 height 7
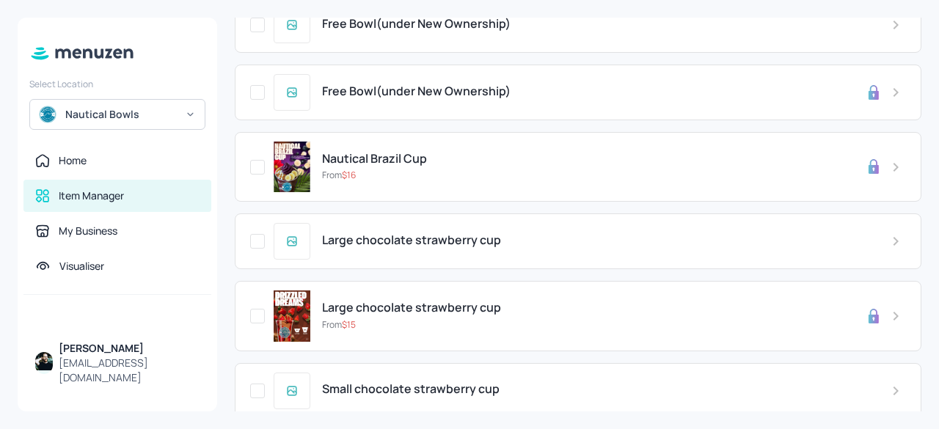
scroll to position [0, 0]
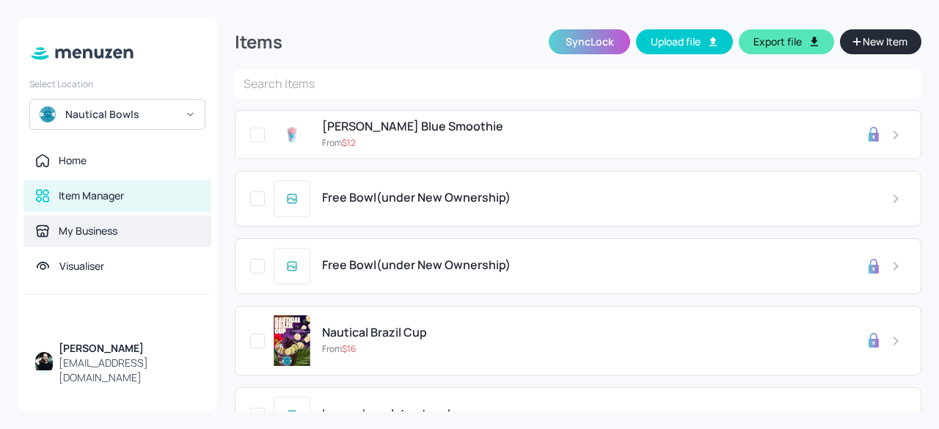
click at [83, 224] on div "My Business" at bounding box center [88, 231] width 59 height 15
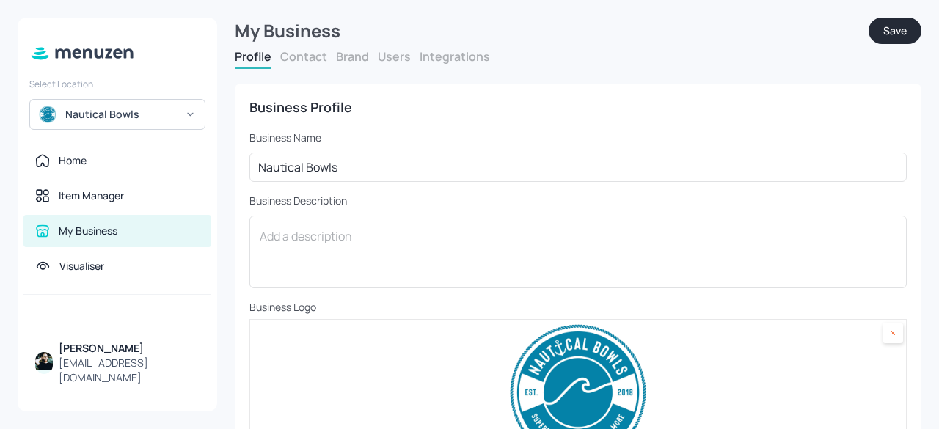
click at [453, 51] on button "Integrations" at bounding box center [455, 56] width 70 height 16
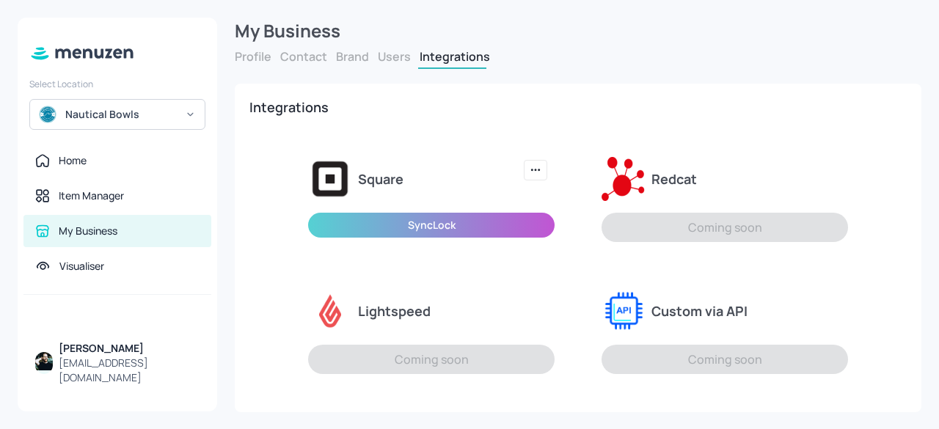
click at [183, 104] on div "Nautical Bowls" at bounding box center [117, 114] width 176 height 31
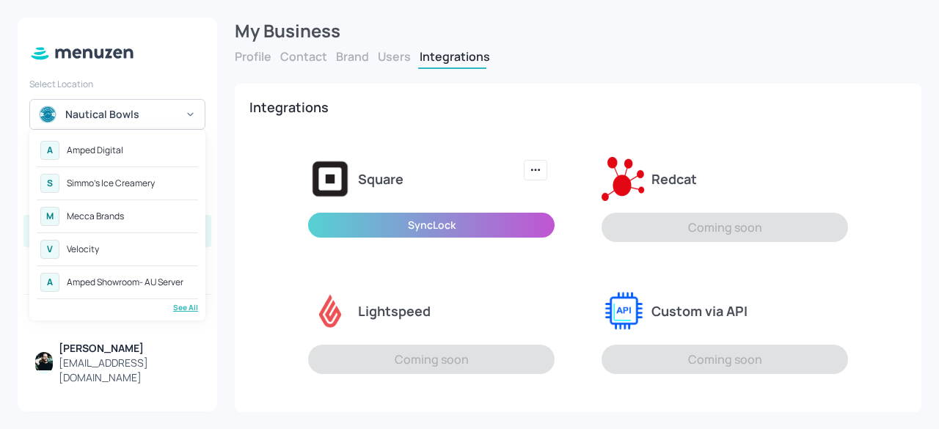
click at [92, 150] on div "Amped Digital" at bounding box center [95, 150] width 56 height 9
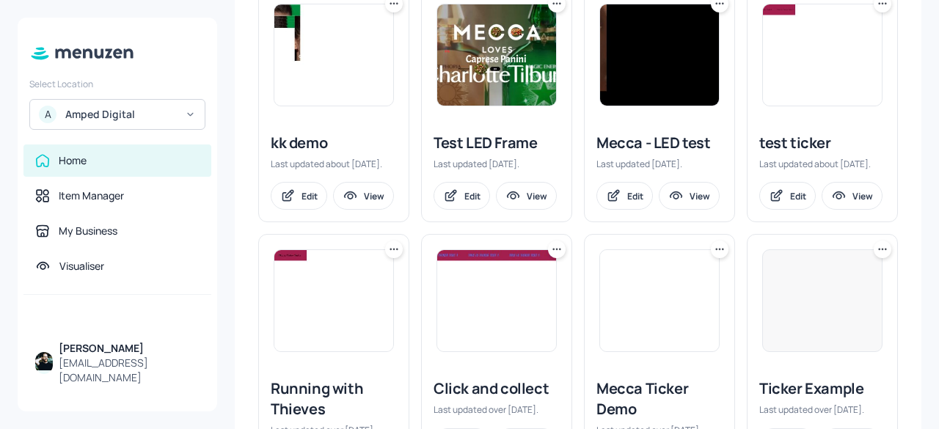
scroll to position [764, 0]
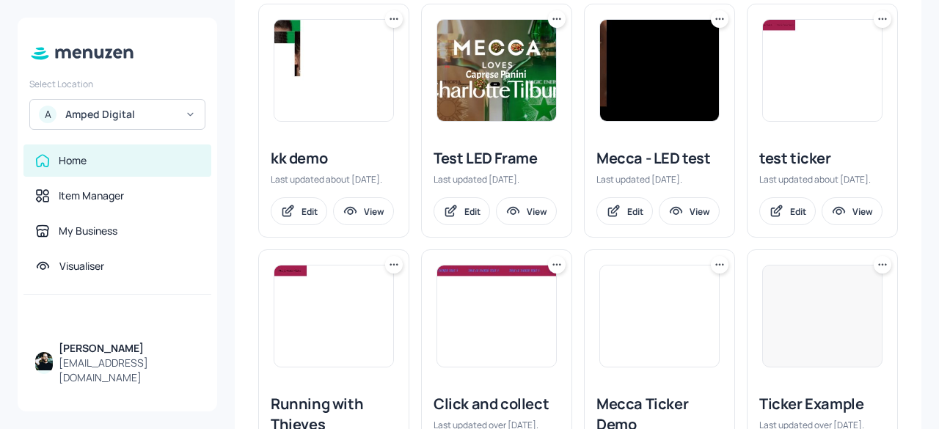
click at [487, 107] on img at bounding box center [496, 70] width 119 height 101
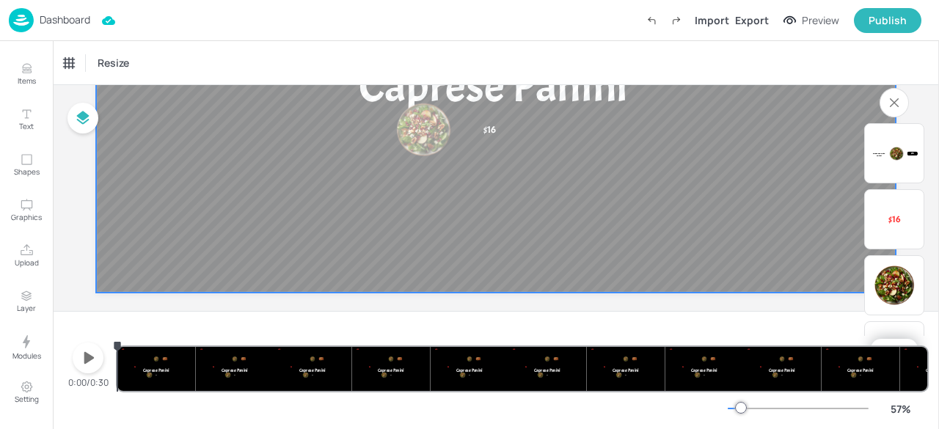
scroll to position [307, 0]
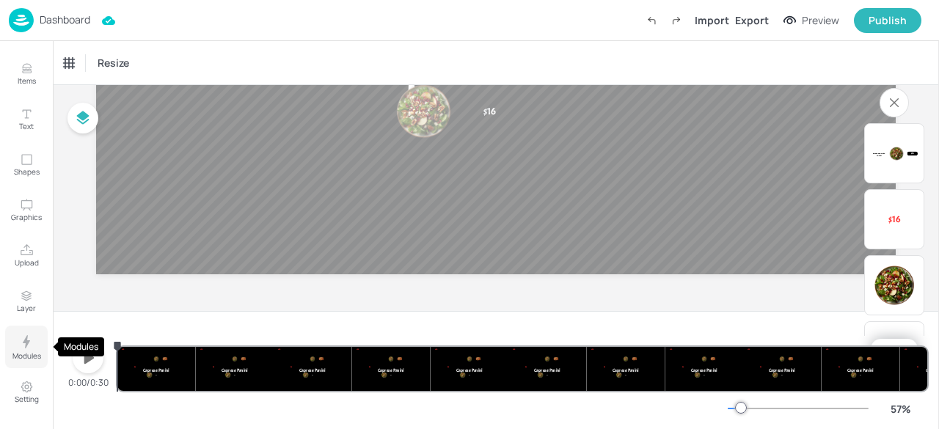
click at [28, 354] on p "Modules" at bounding box center [26, 356] width 29 height 10
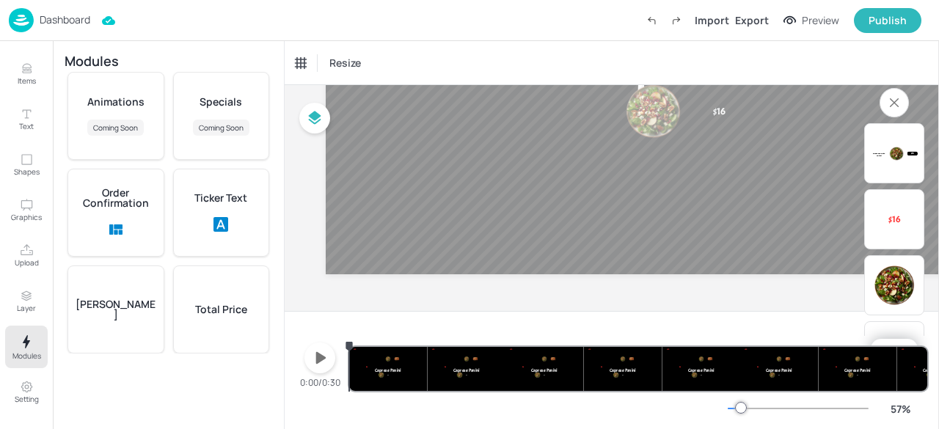
click at [74, 205] on p "Order Confirmation" at bounding box center [116, 198] width 84 height 21
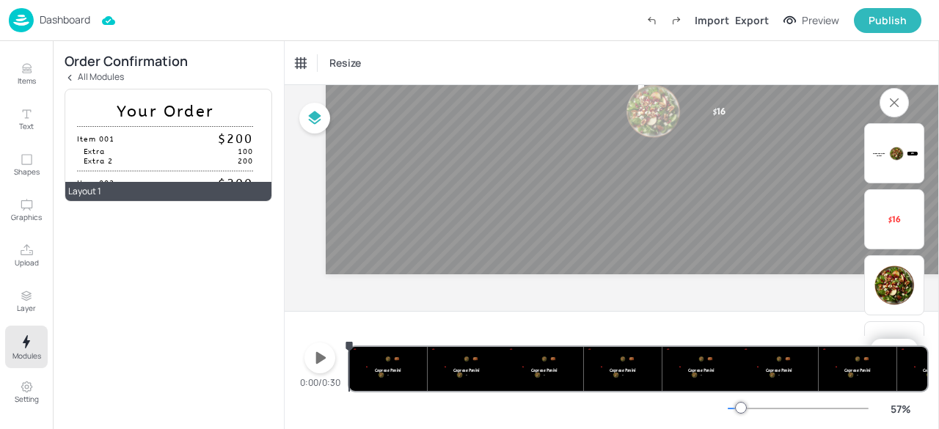
click at [139, 109] on div "Your Order" at bounding box center [165, 114] width 176 height 26
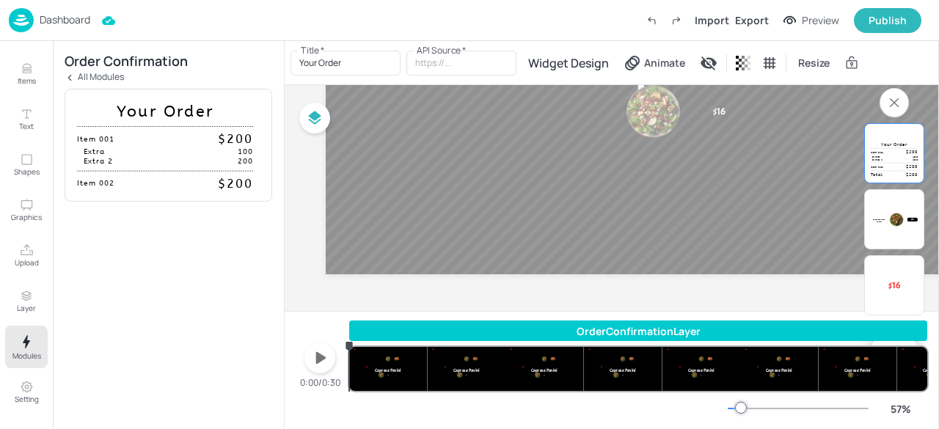
click at [75, 76] on div "All Modules" at bounding box center [169, 77] width 208 height 10
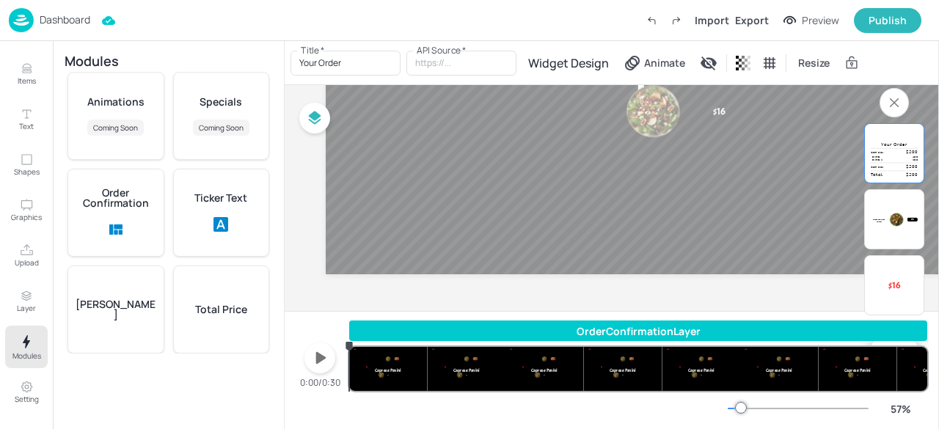
click at [227, 198] on p "Ticker Text" at bounding box center [220, 198] width 53 height 10
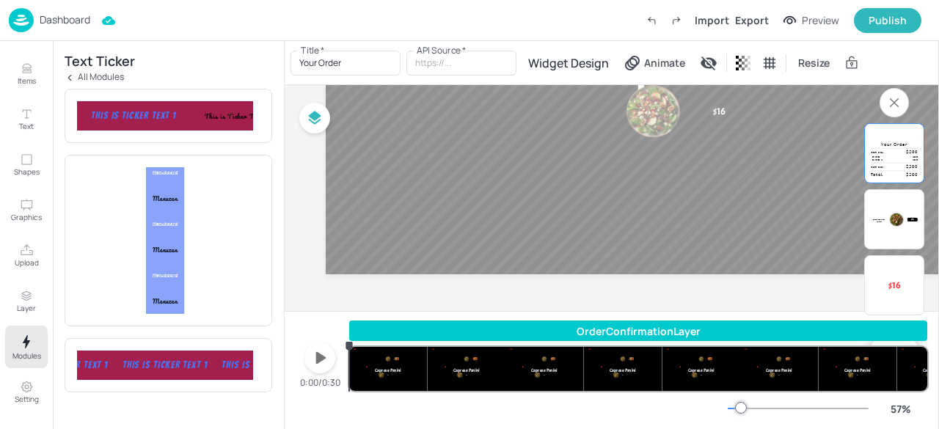
click at [358, 113] on div "This is Ticker Text 1" at bounding box center [415, 115] width 114 height 12
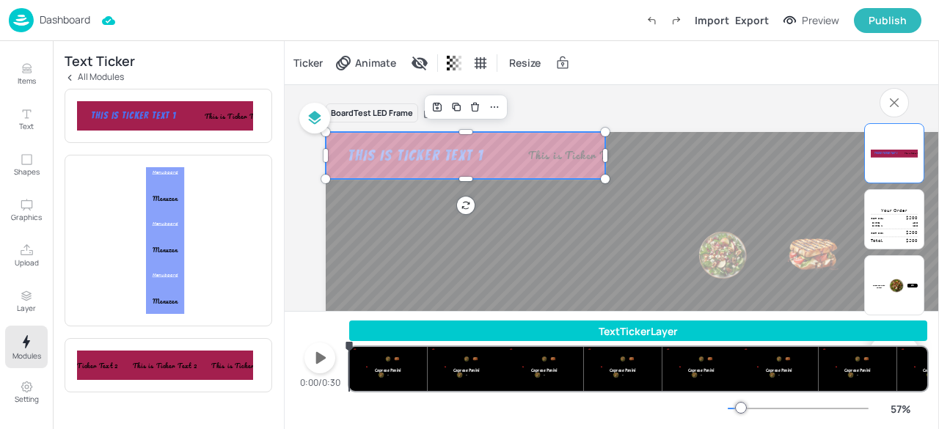
click at [307, 71] on div "Ticker" at bounding box center [307, 62] width 35 height 23
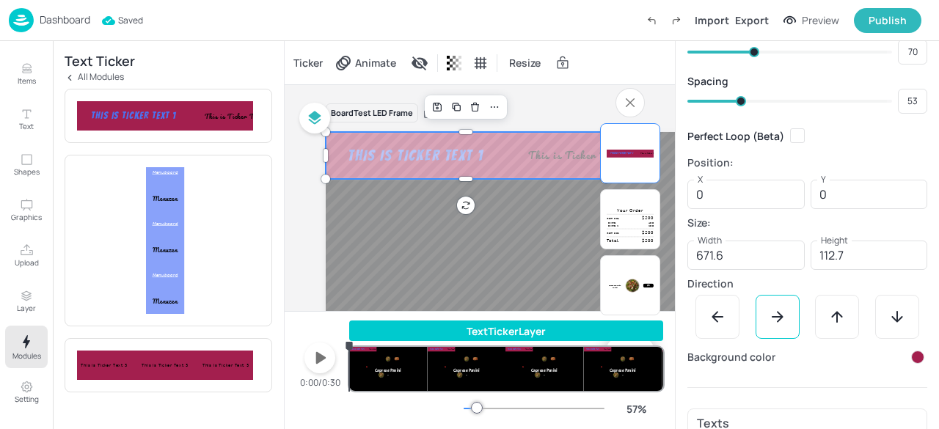
scroll to position [105, 0]
click at [702, 323] on div at bounding box center [717, 316] width 44 height 44
